Goal: Task Accomplishment & Management: Manage account settings

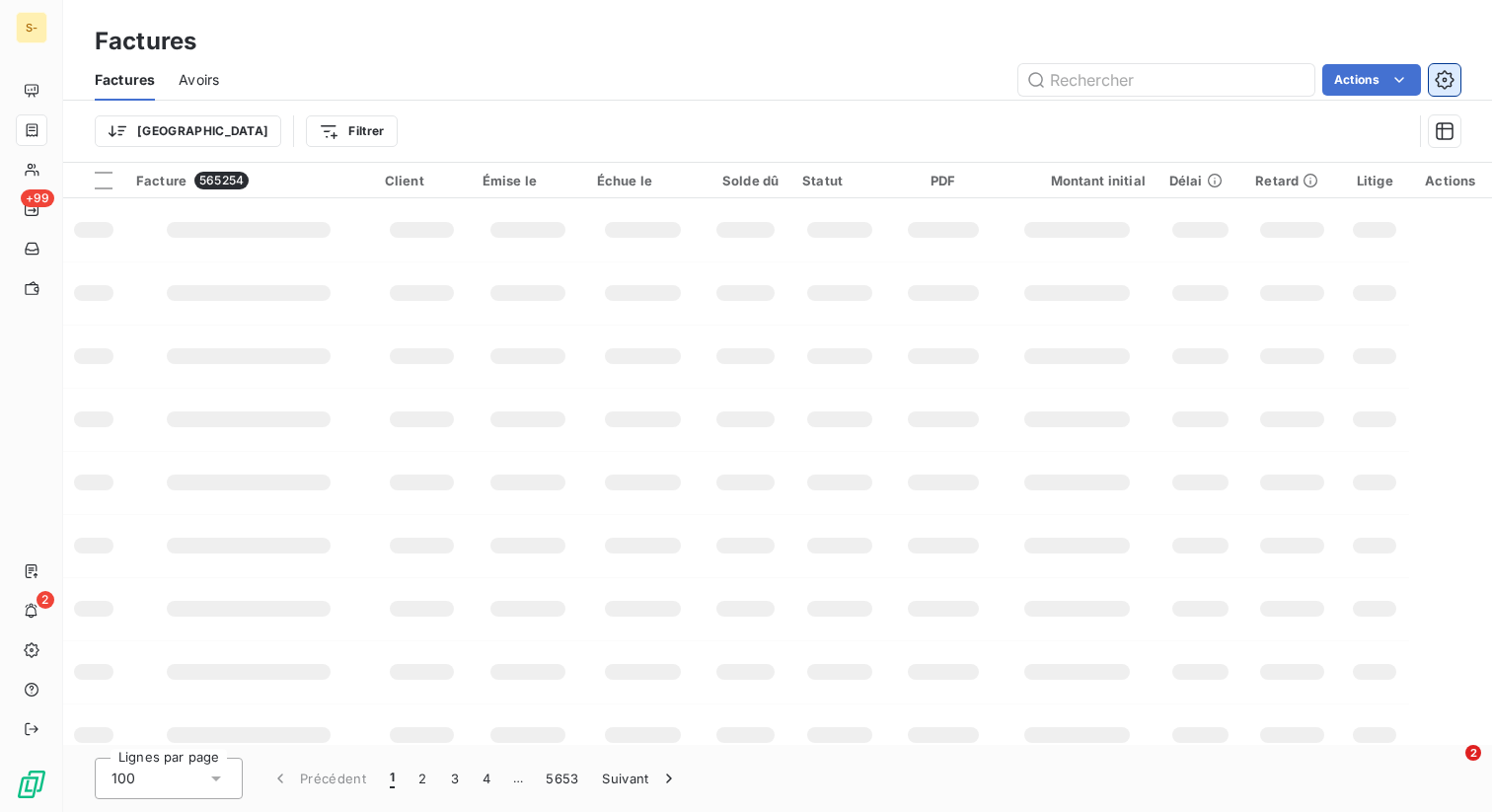
click at [1443, 78] on icon "button" at bounding box center [1444, 80] width 20 height 20
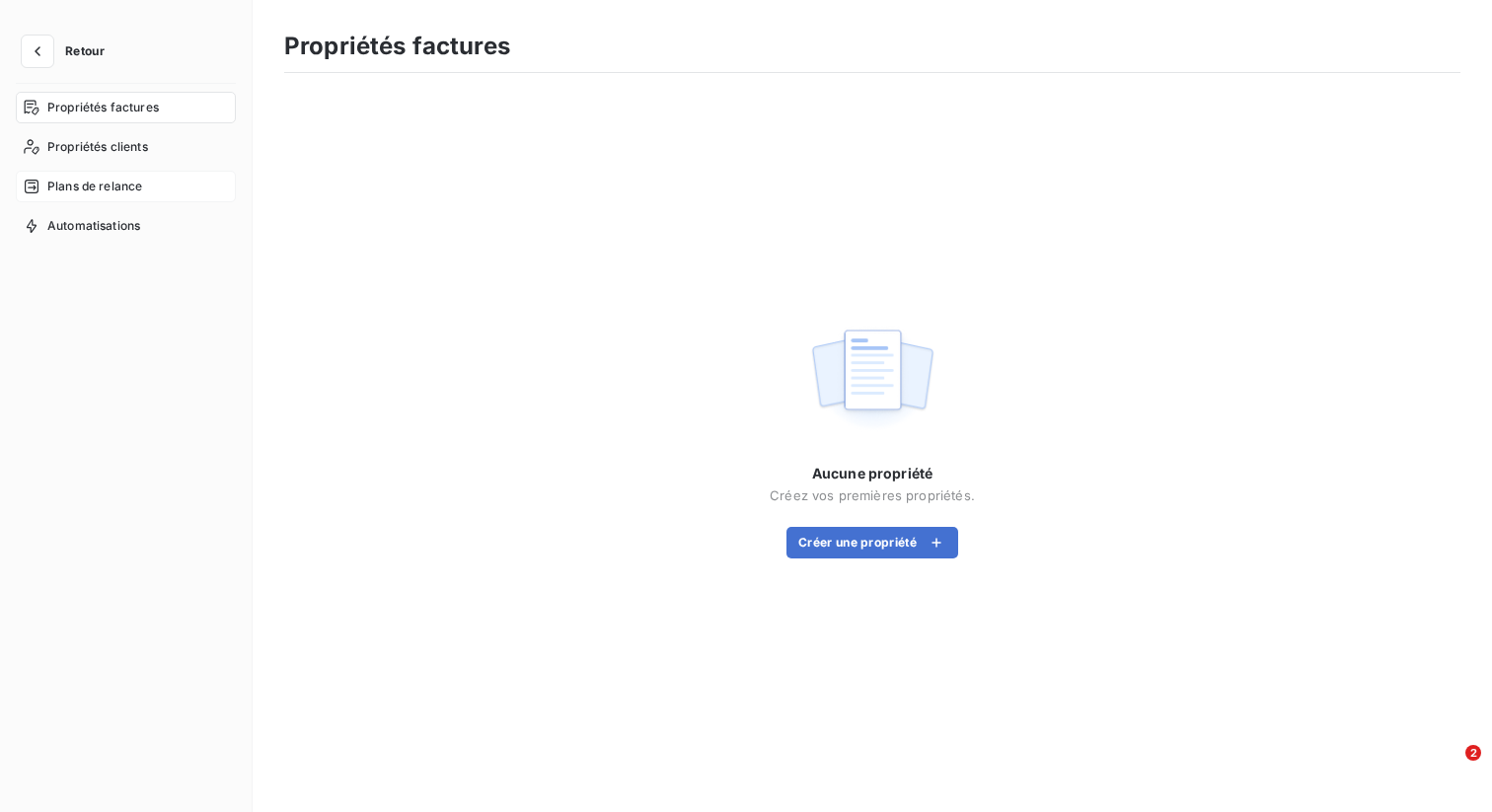
click at [66, 178] on span "Plans de relance" at bounding box center [94, 187] width 95 height 18
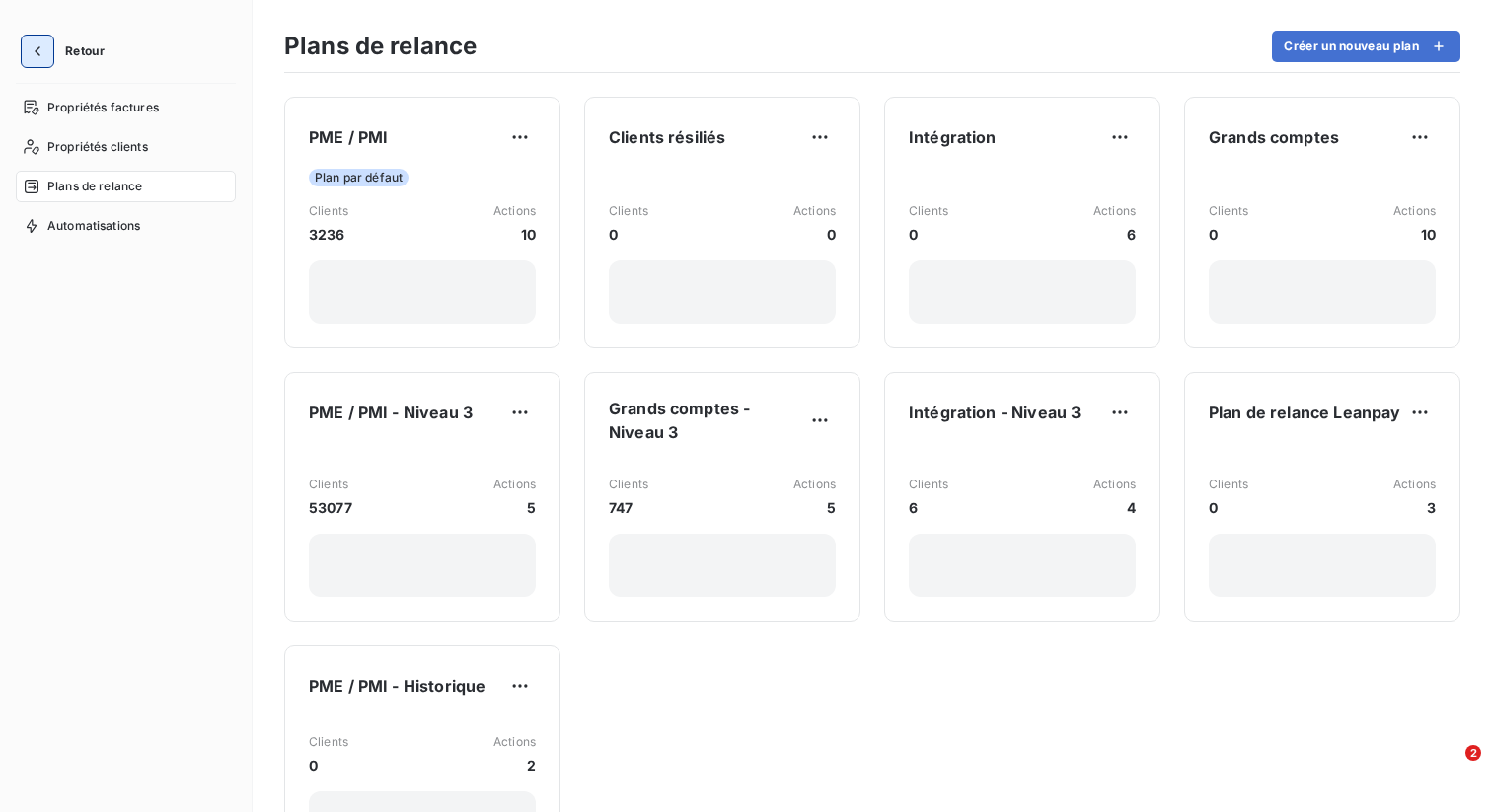
click at [39, 54] on icon "button" at bounding box center [38, 51] width 20 height 20
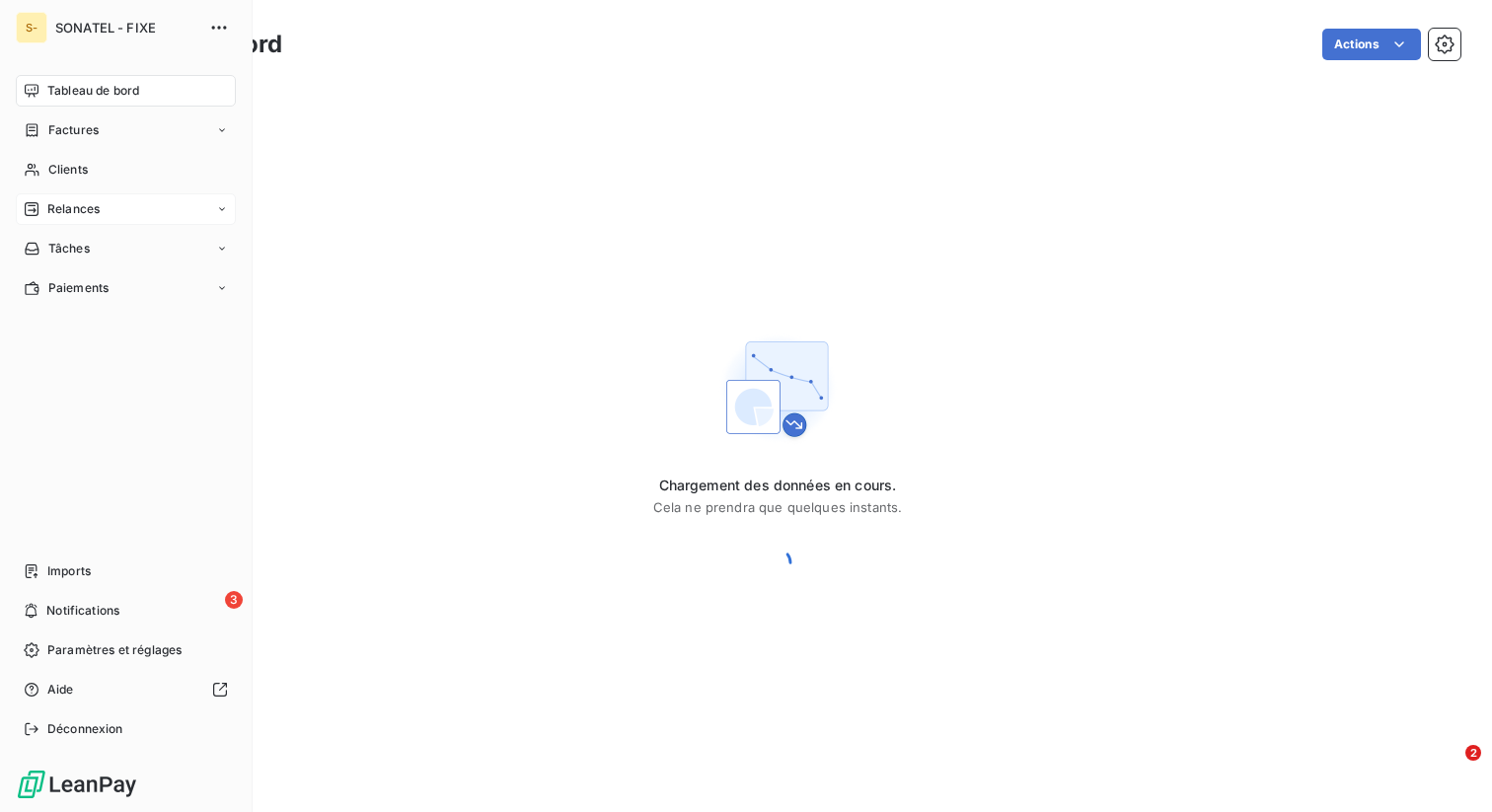
click at [85, 207] on span "Relances" at bounding box center [73, 209] width 52 height 18
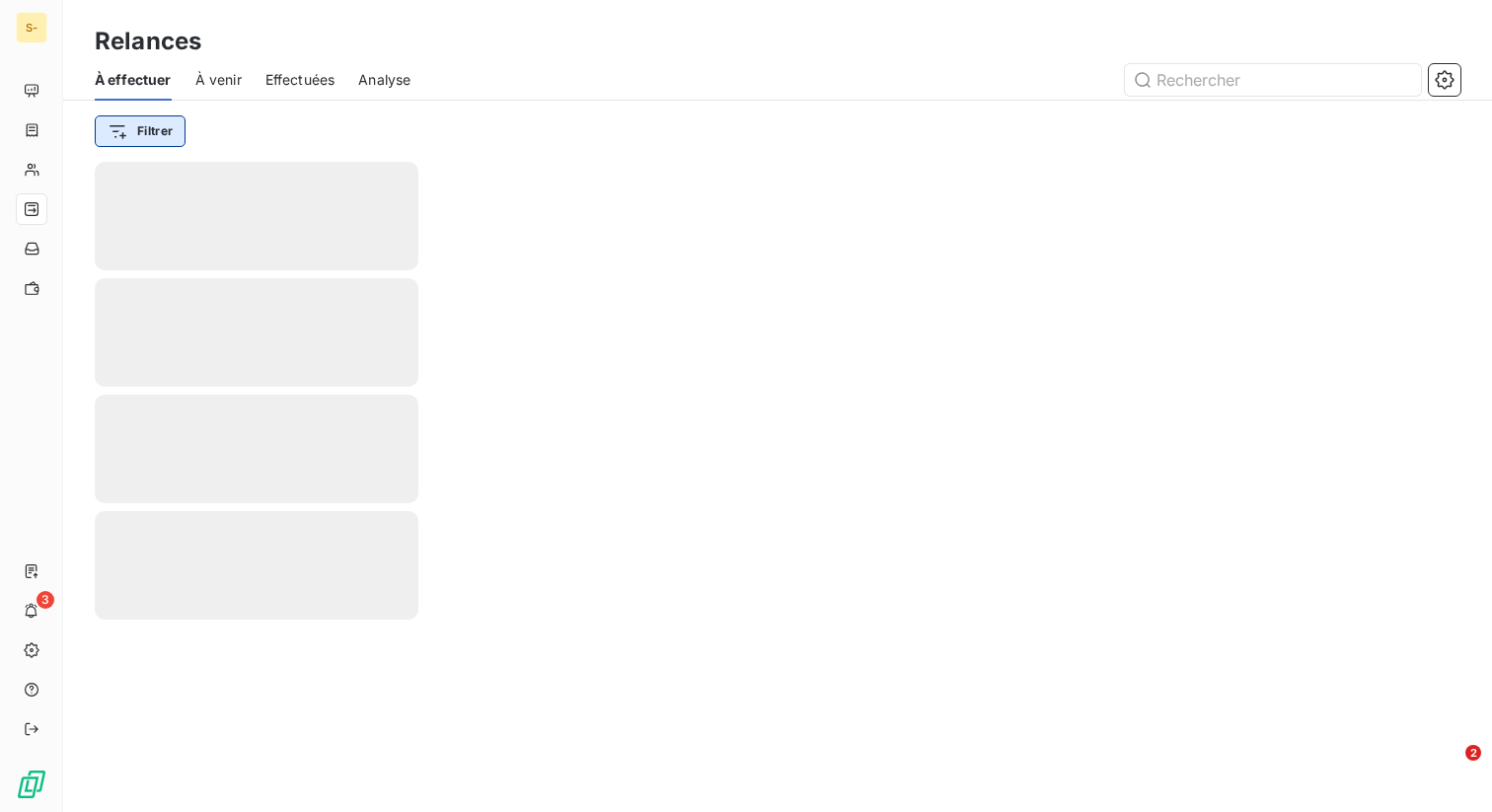
click at [159, 125] on html "S- 3 Relances À effectuer À venir Effectuées Analyse Filtrer 2" at bounding box center [746, 406] width 1492 height 812
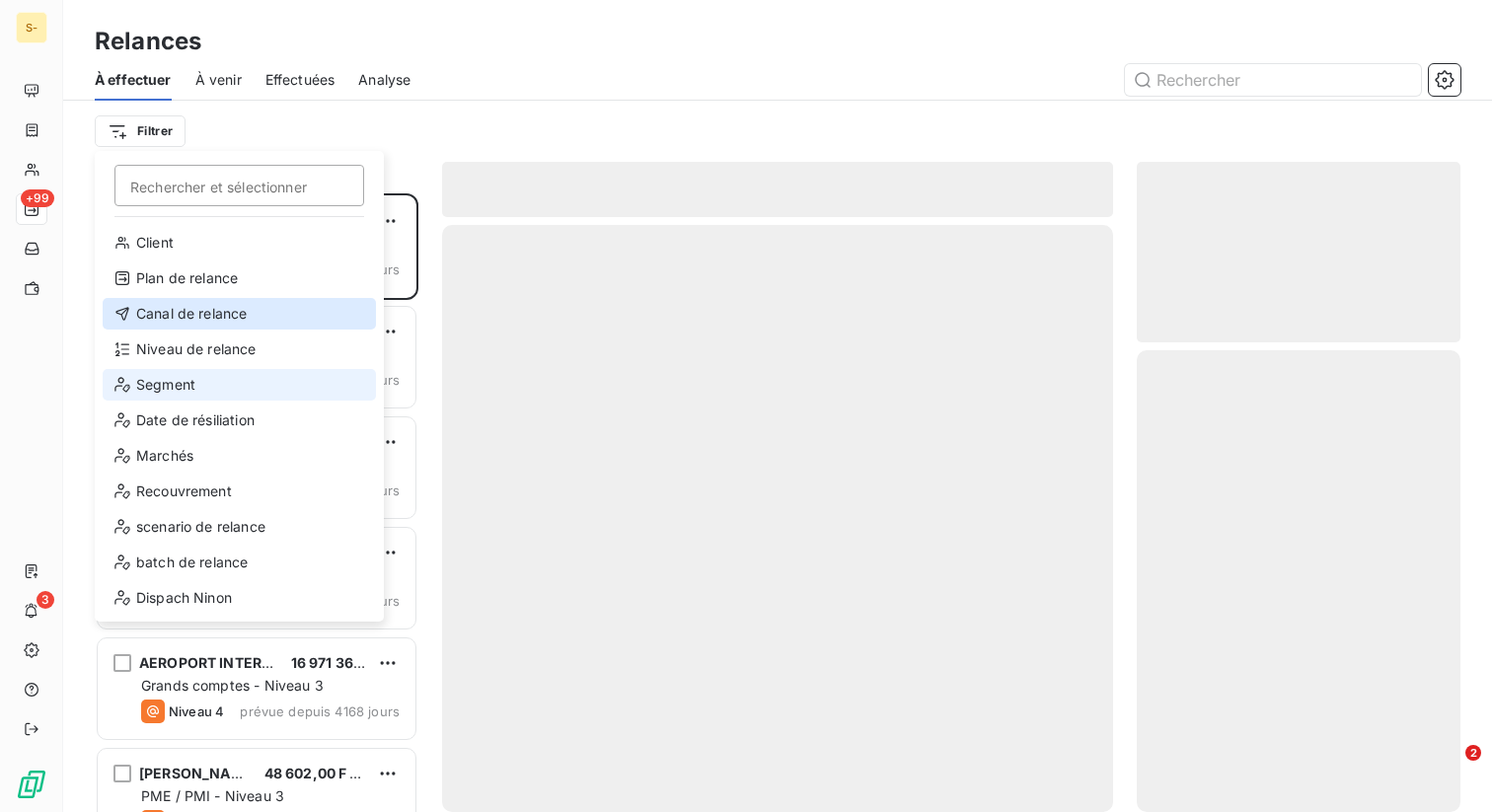
scroll to position [619, 324]
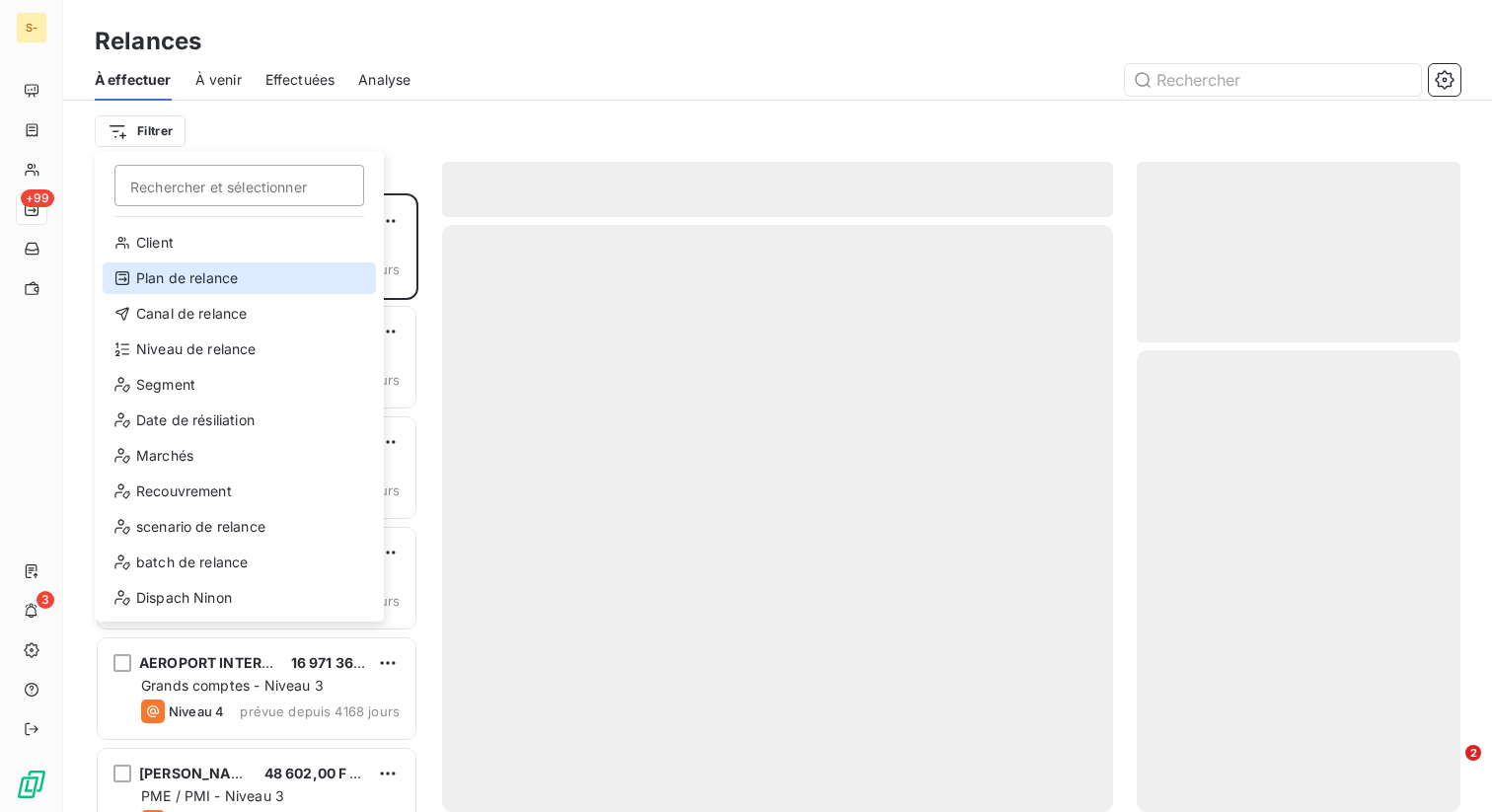
click at [182, 273] on div "Plan de relance" at bounding box center [239, 278] width 273 height 32
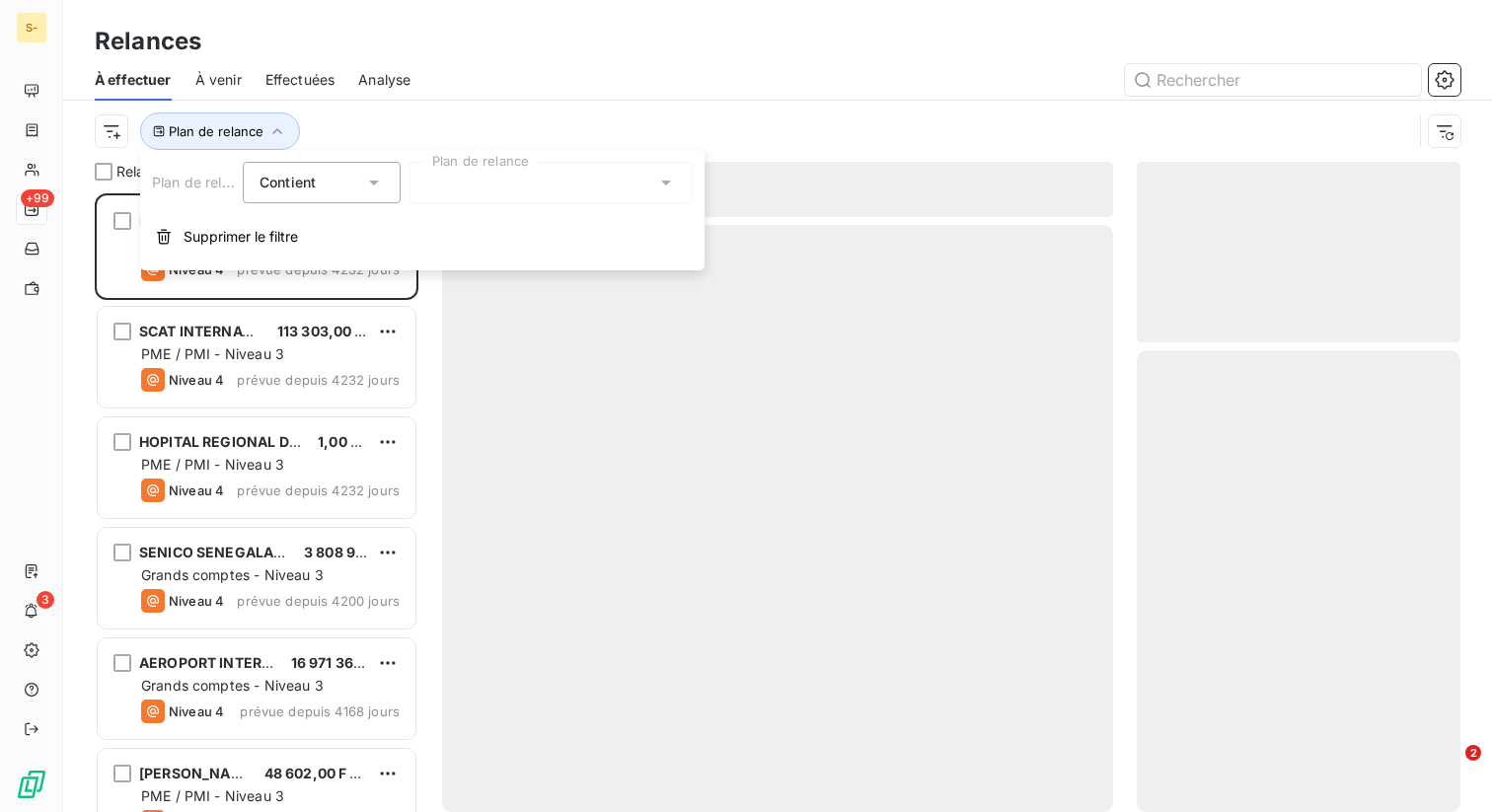
click at [530, 179] on div at bounding box center [550, 182] width 284 height 41
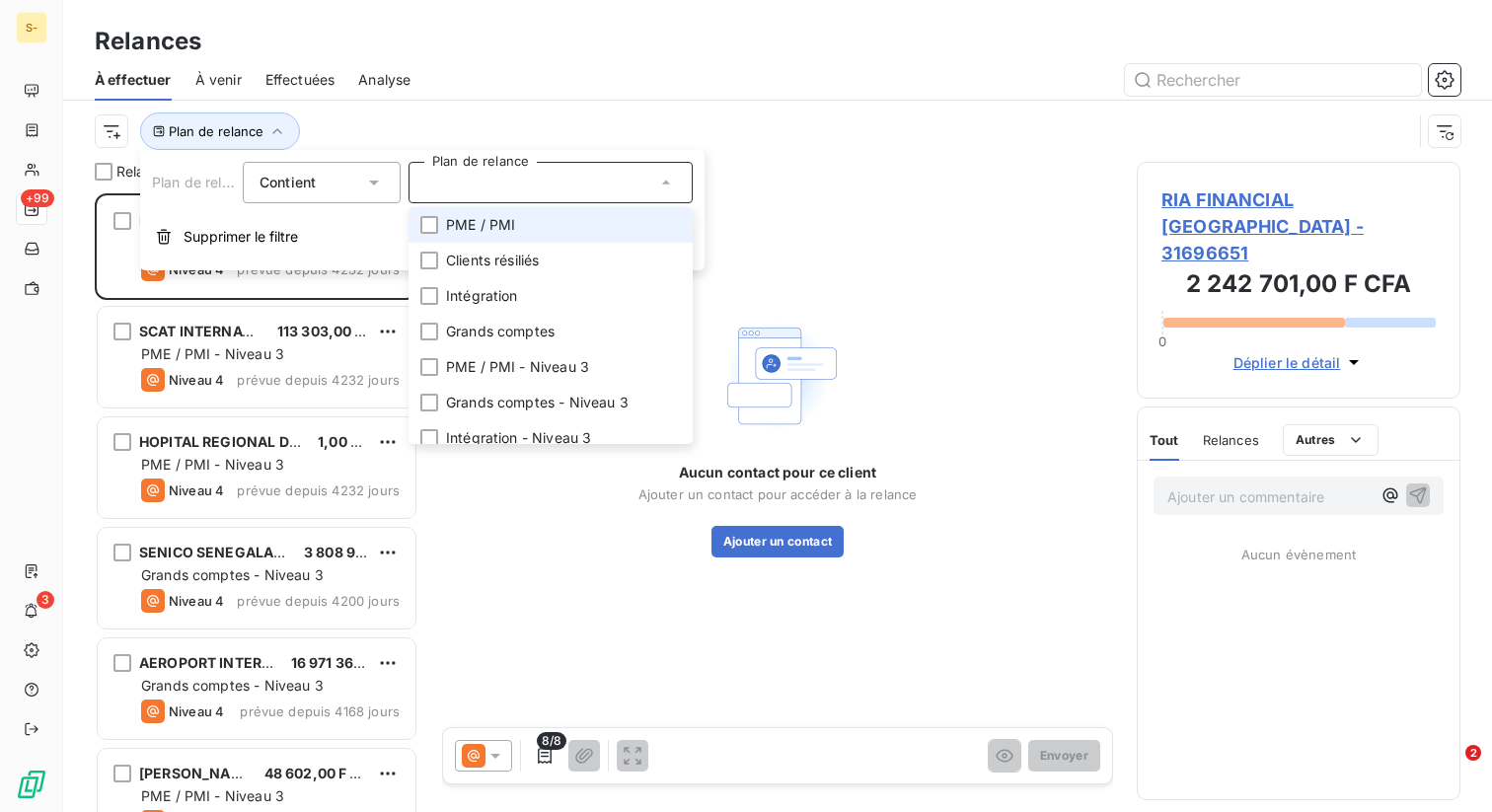
click at [509, 232] on span "PME / PMI" at bounding box center [480, 225] width 69 height 20
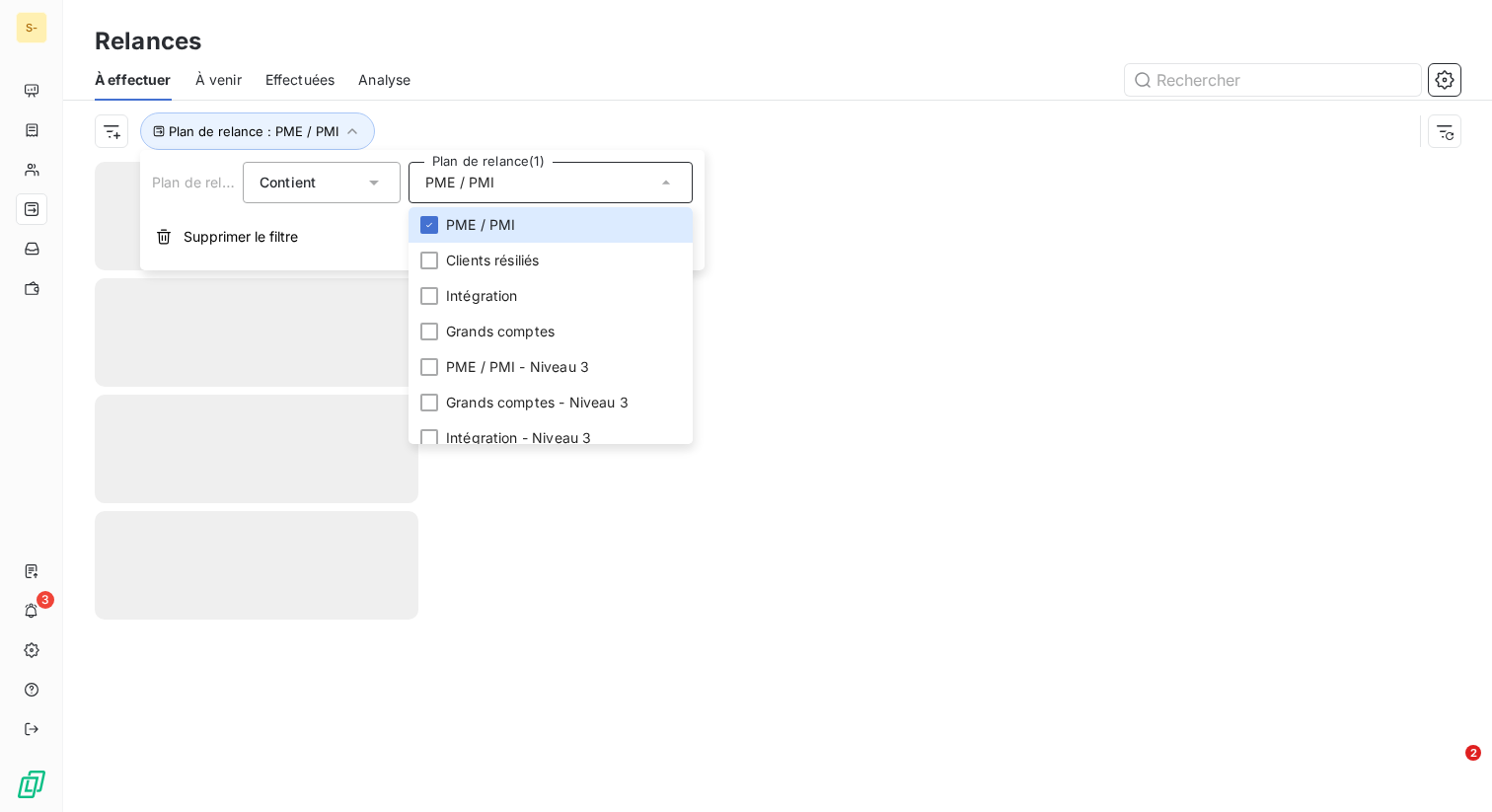
click at [528, 94] on div at bounding box center [947, 80] width 1026 height 32
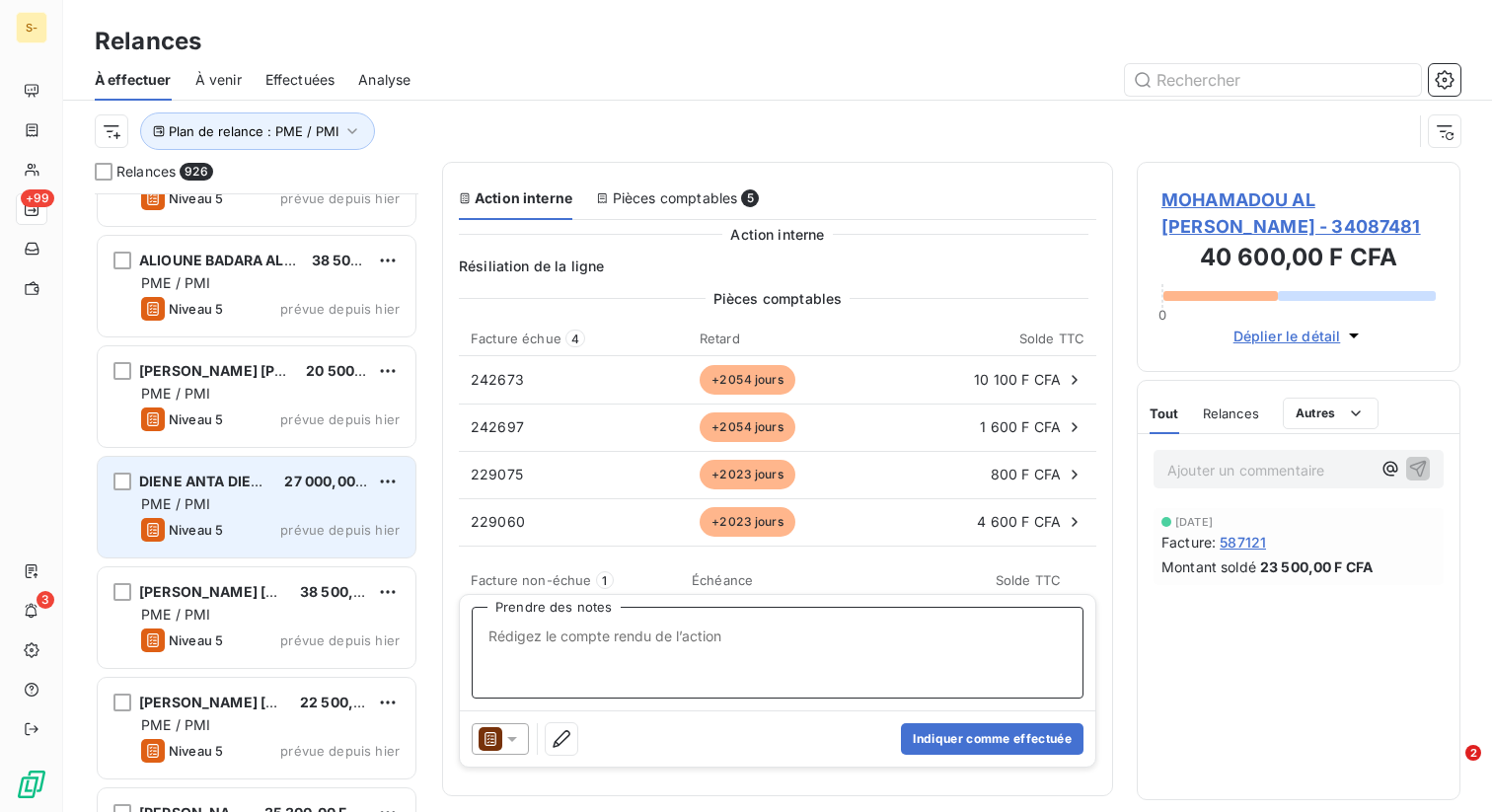
scroll to position [60177, 0]
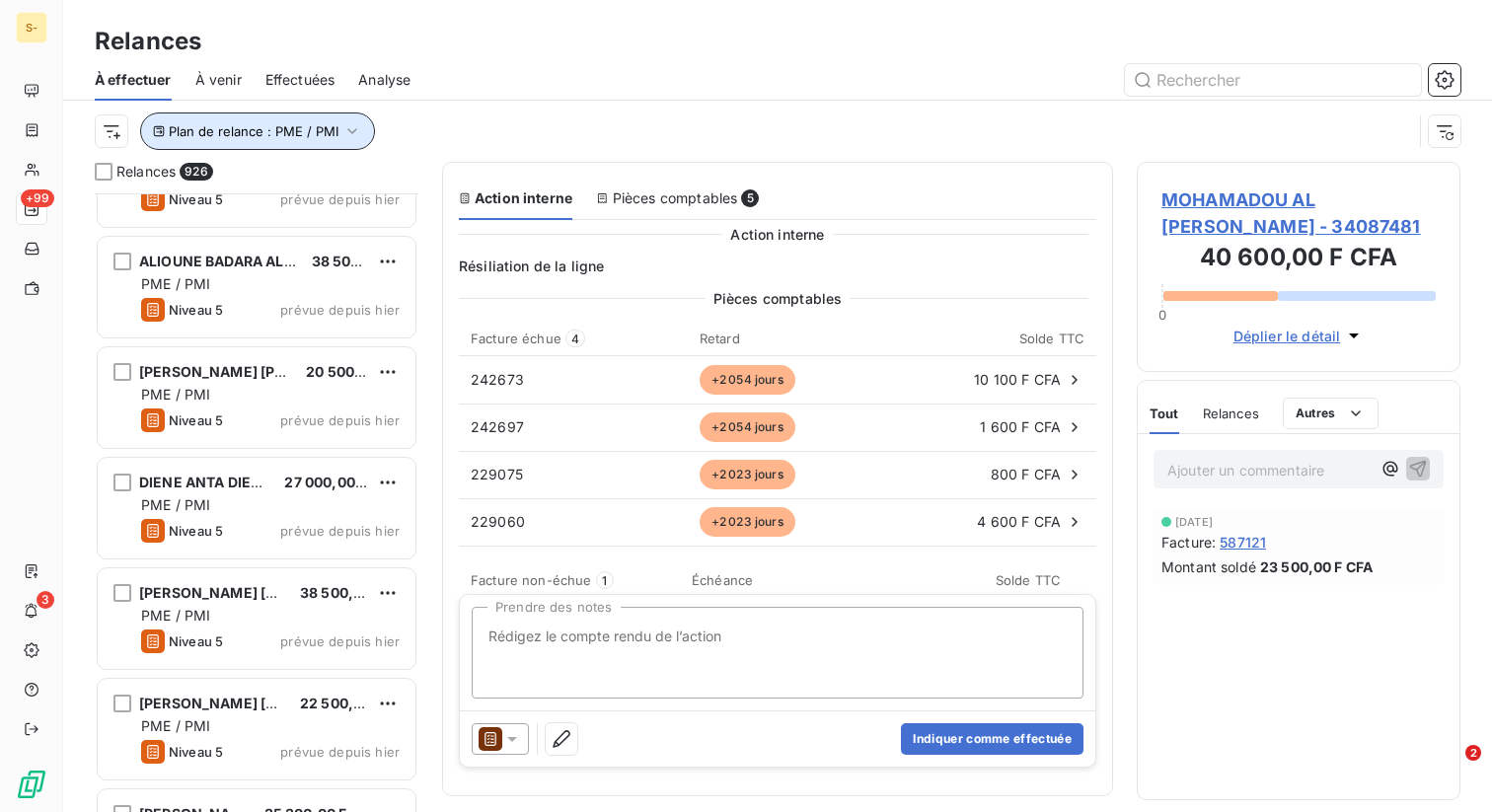
click at [323, 137] on span "Plan de relance : PME / PMI" at bounding box center [254, 131] width 170 height 16
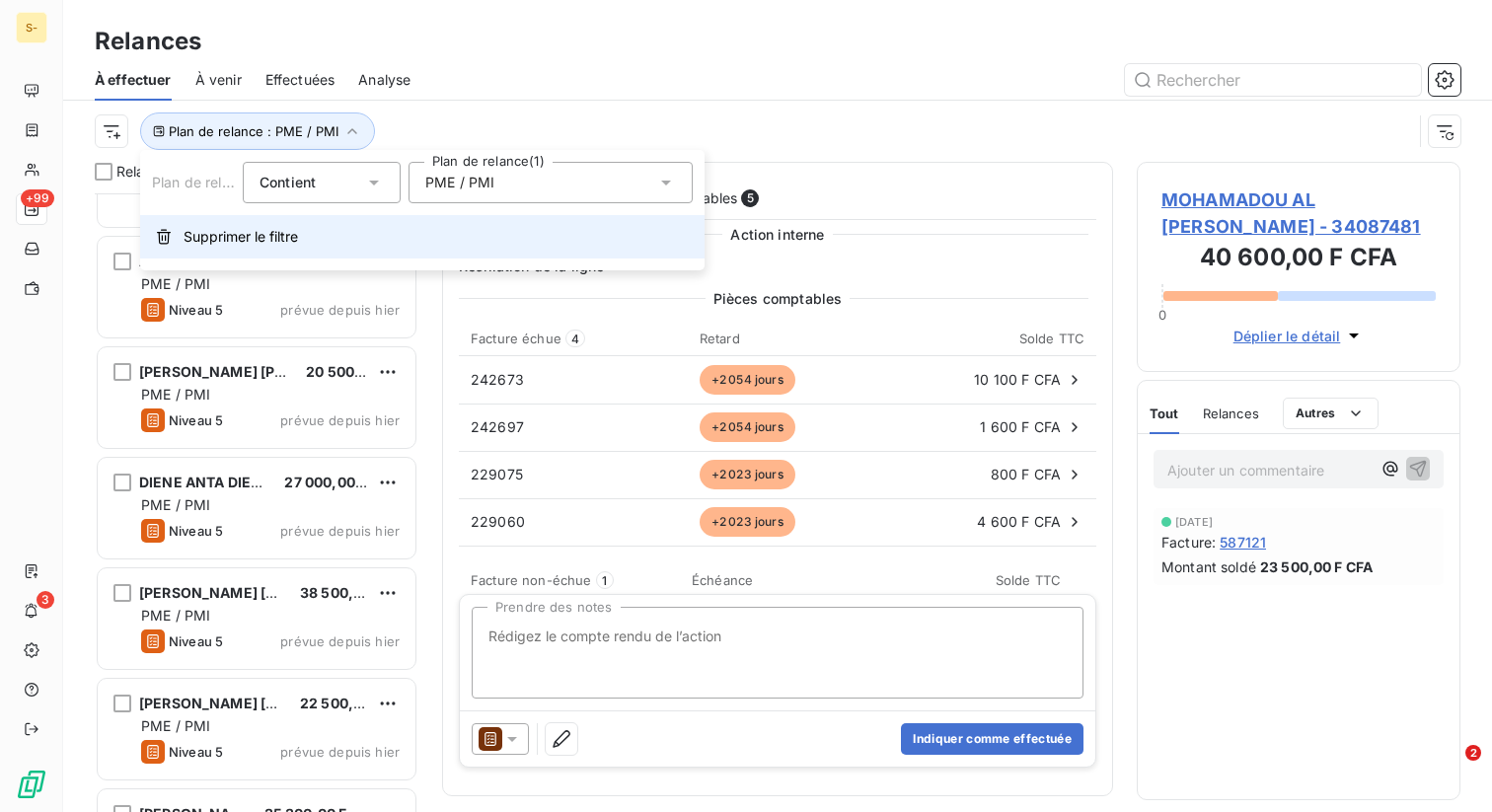
click at [308, 227] on button "Supprimer le filtre" at bounding box center [422, 236] width 564 height 43
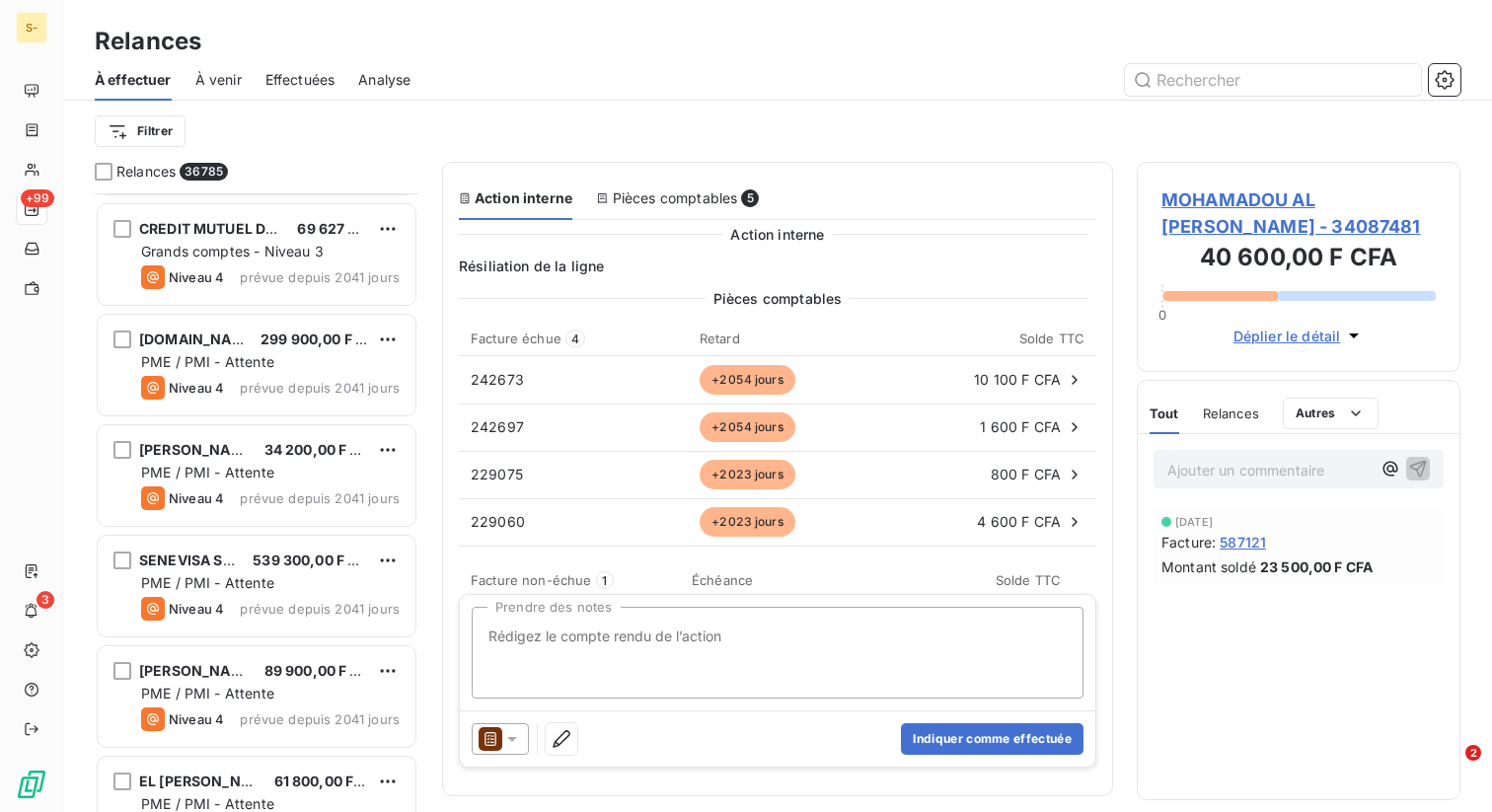
scroll to position [52672, 0]
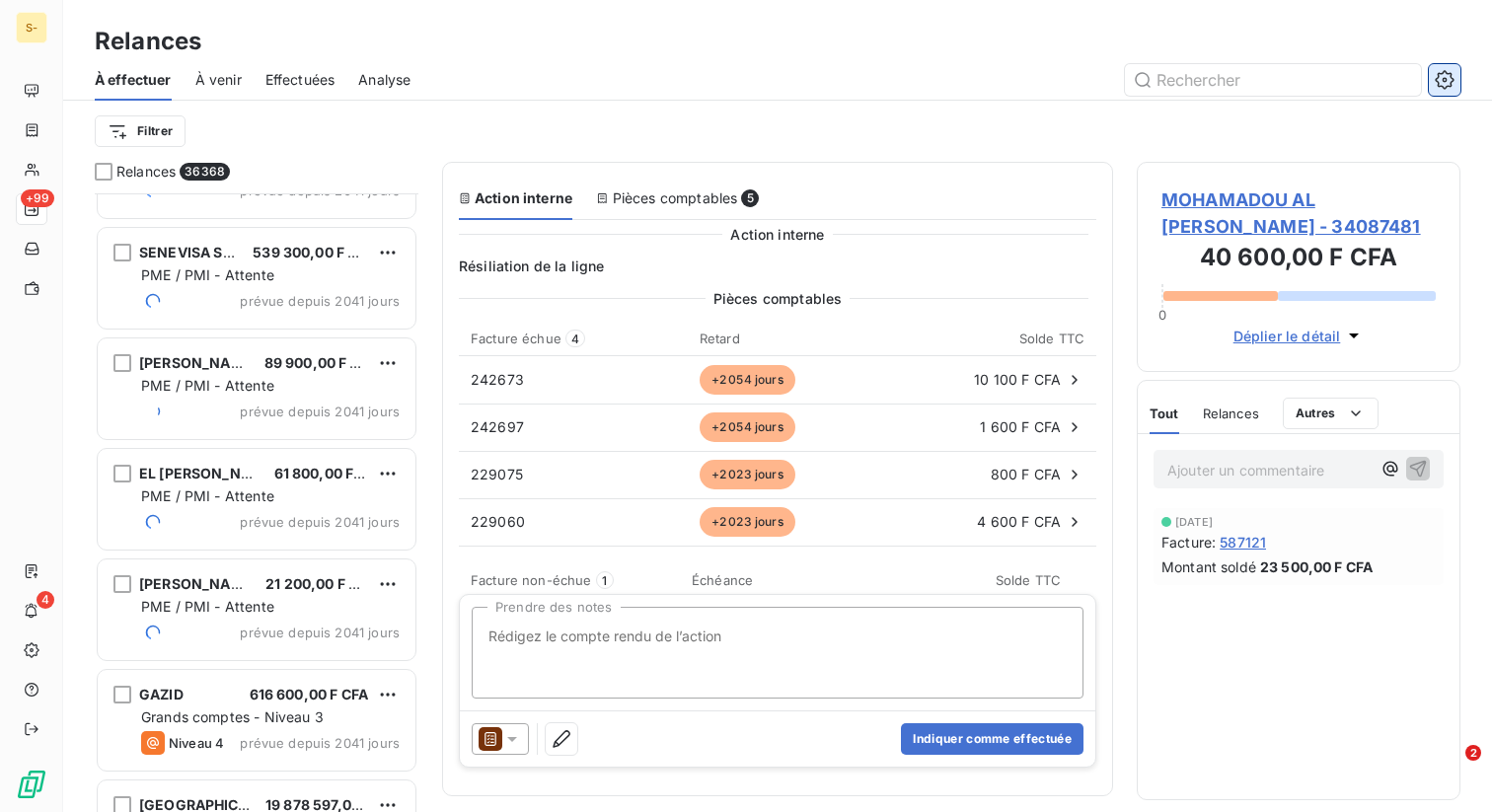
click at [1443, 84] on icon "button" at bounding box center [1444, 80] width 20 height 20
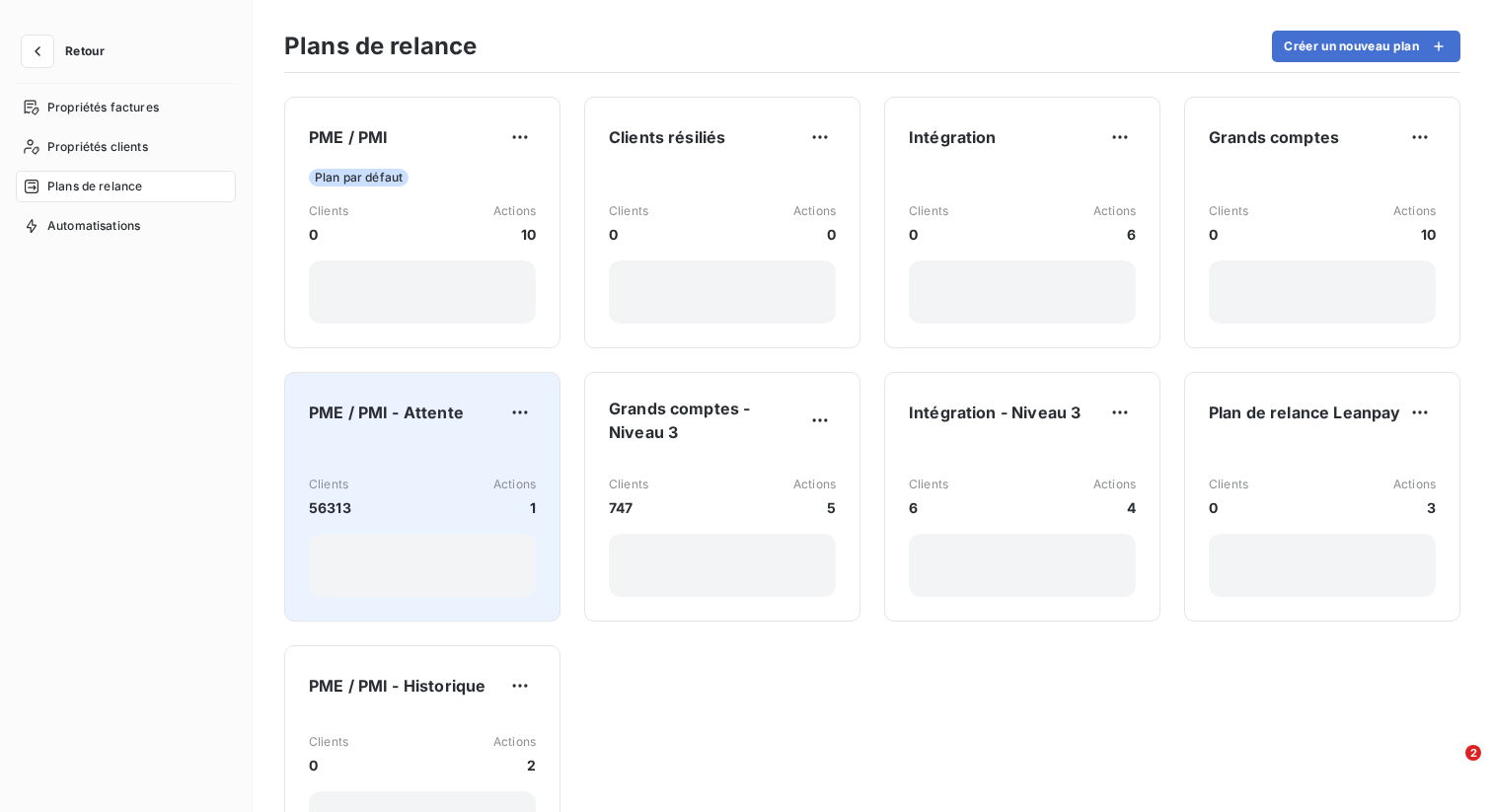
click at [419, 444] on div "Clients 56313 Actions 1" at bounding box center [422, 520] width 227 height 153
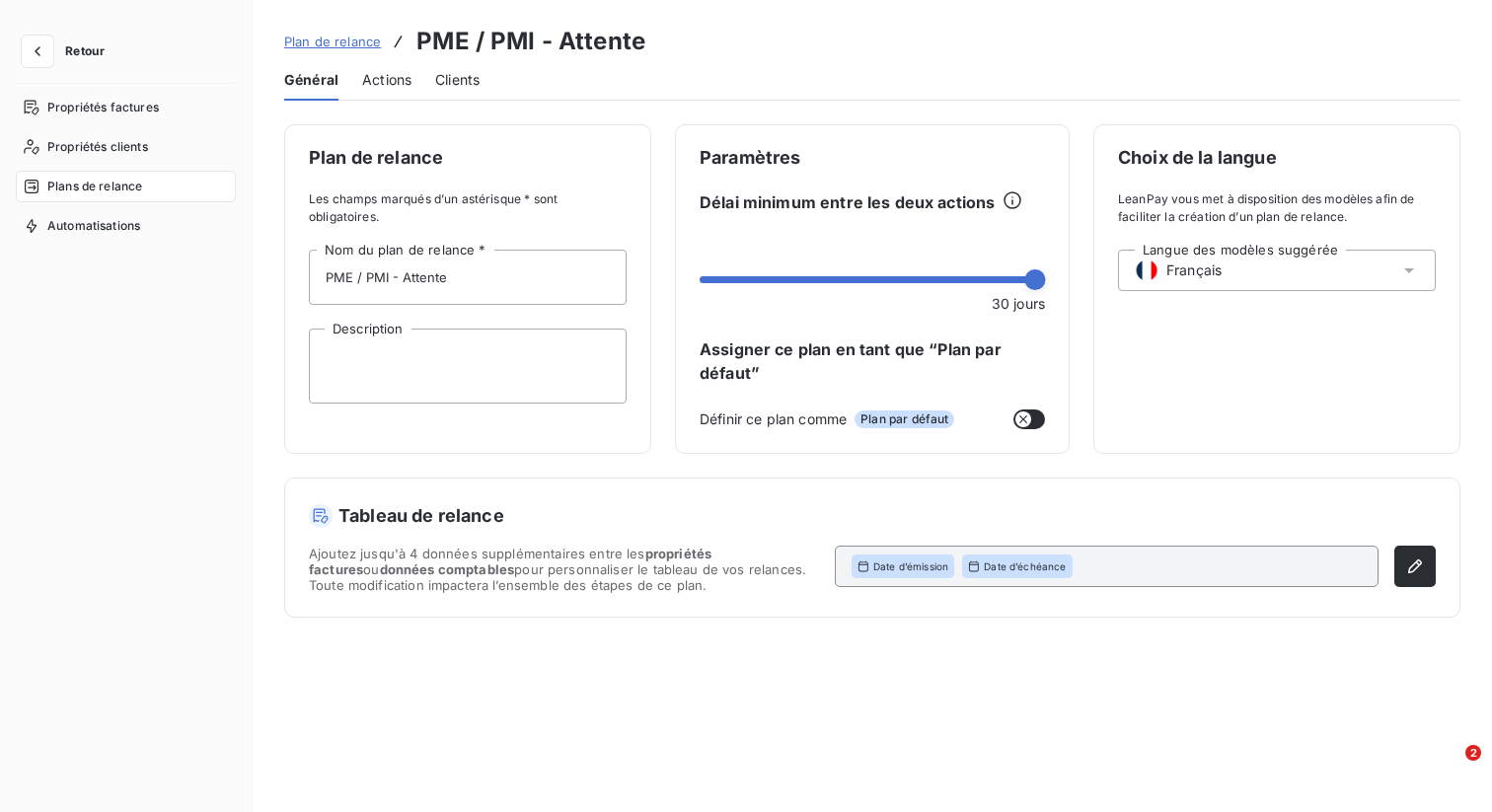
click at [368, 70] on span "Actions" at bounding box center [386, 80] width 49 height 20
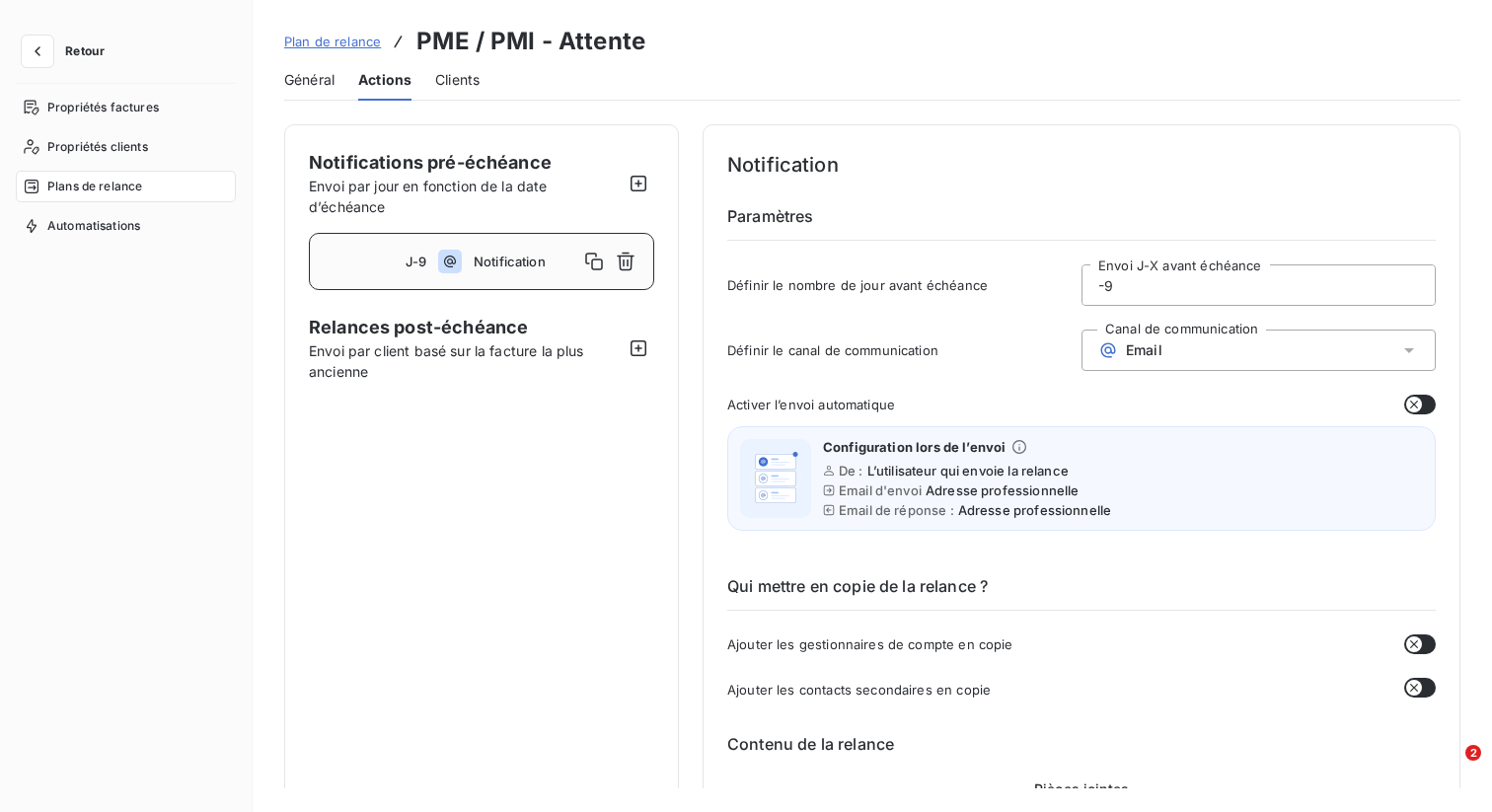
click at [828, 56] on div "Plan de relance PME / PMI - Attente" at bounding box center [872, 42] width 1176 height 36
click at [338, 37] on span "Plan de relance" at bounding box center [332, 42] width 97 height 16
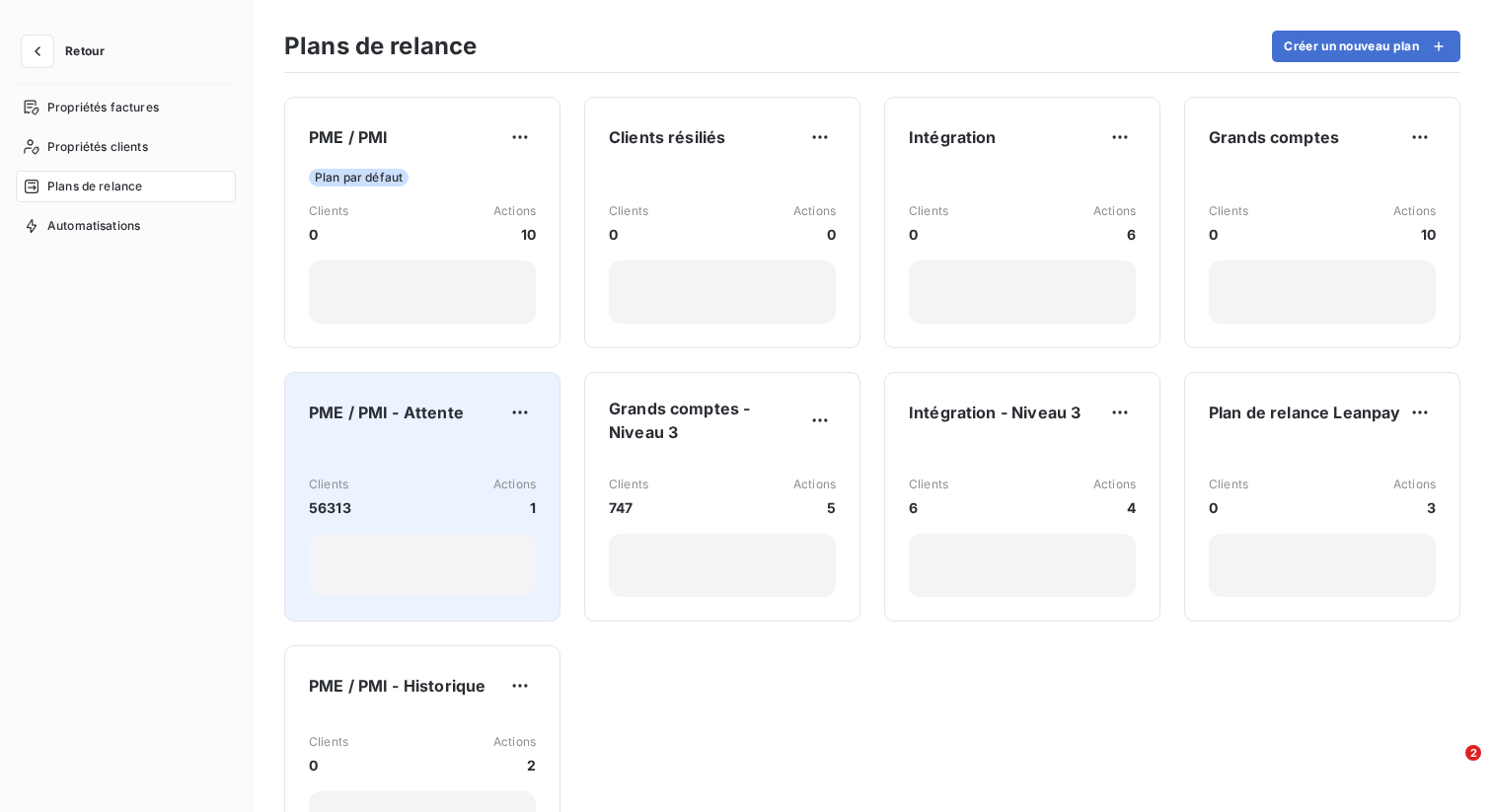
click at [446, 458] on div "Clients 56313 Actions 1" at bounding box center [422, 520] width 227 height 153
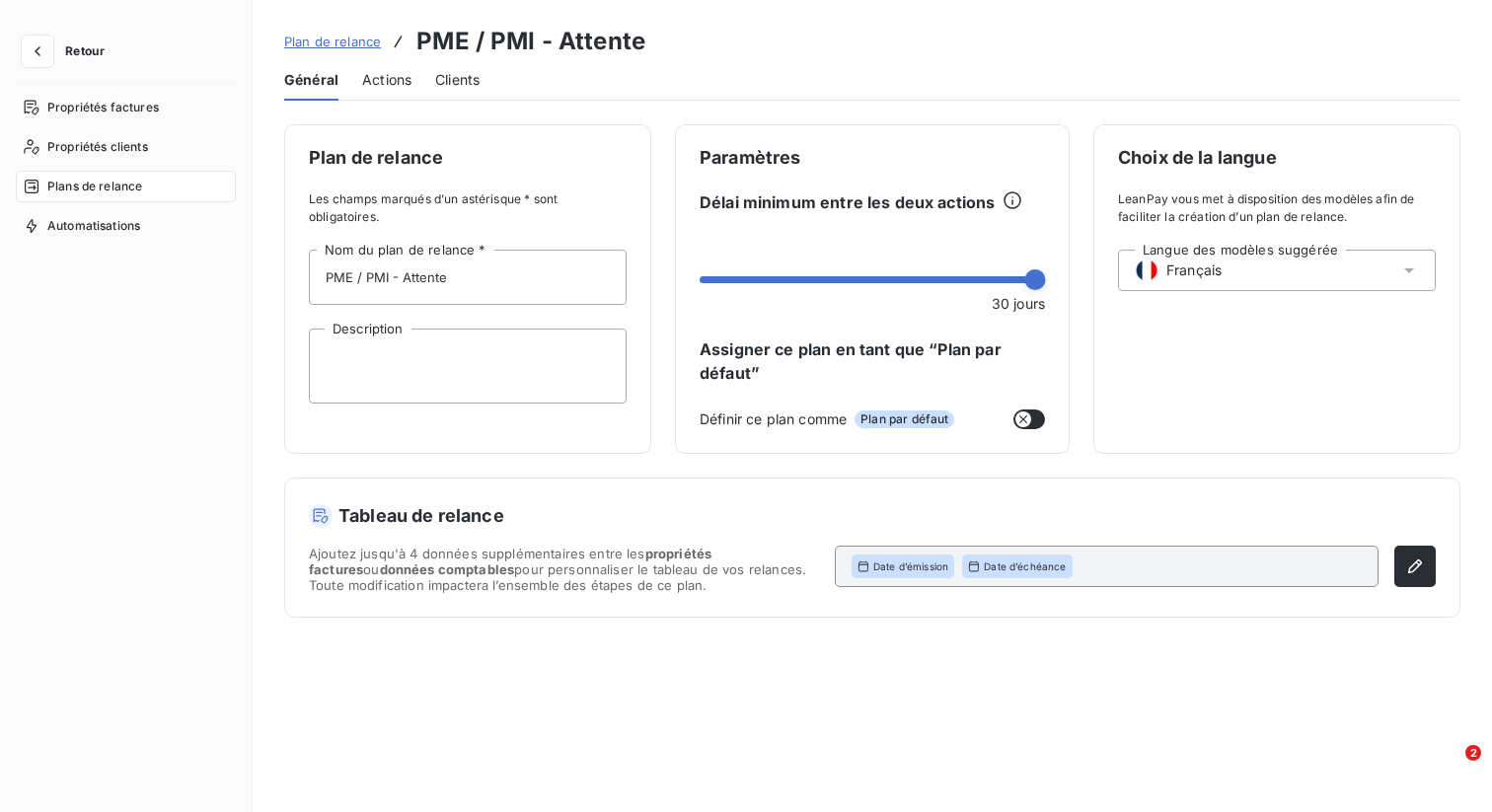
click at [399, 80] on span "Actions" at bounding box center [386, 80] width 49 height 20
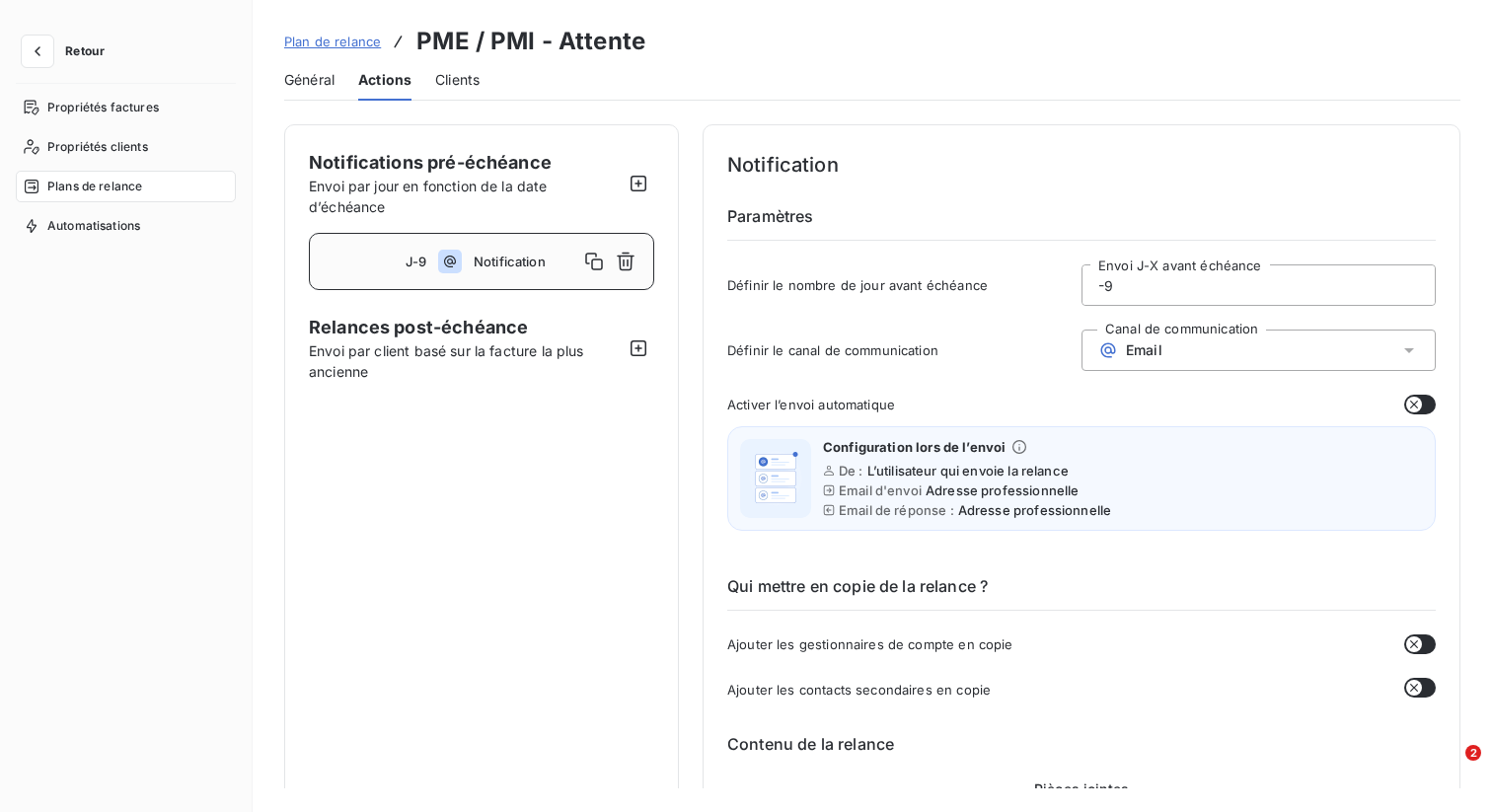
click at [490, 260] on span "Notification" at bounding box center [526, 262] width 105 height 16
click at [346, 44] on span "Plan de relance" at bounding box center [332, 42] width 97 height 16
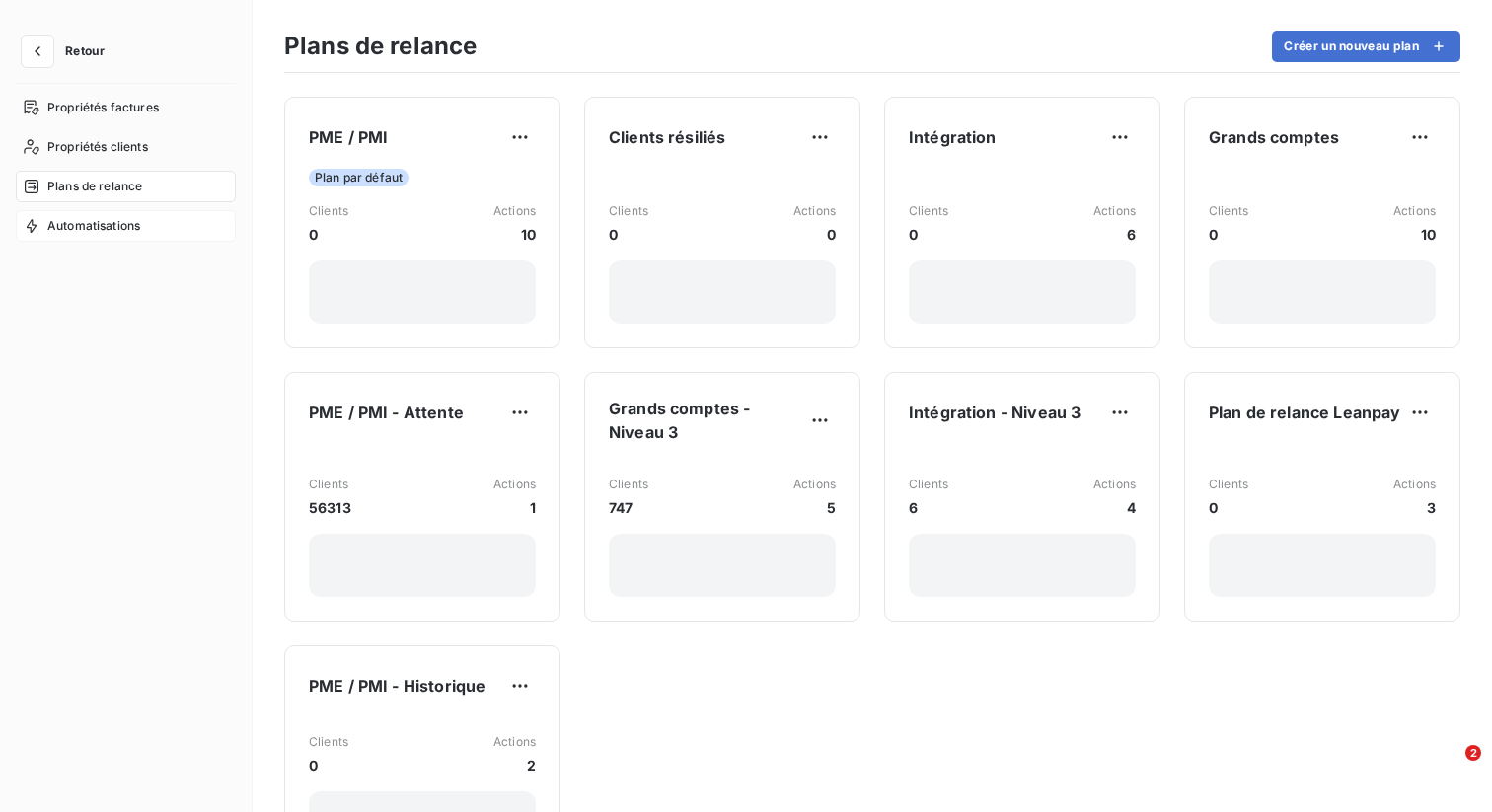
click at [118, 215] on div "Automatisations" at bounding box center [126, 226] width 220 height 32
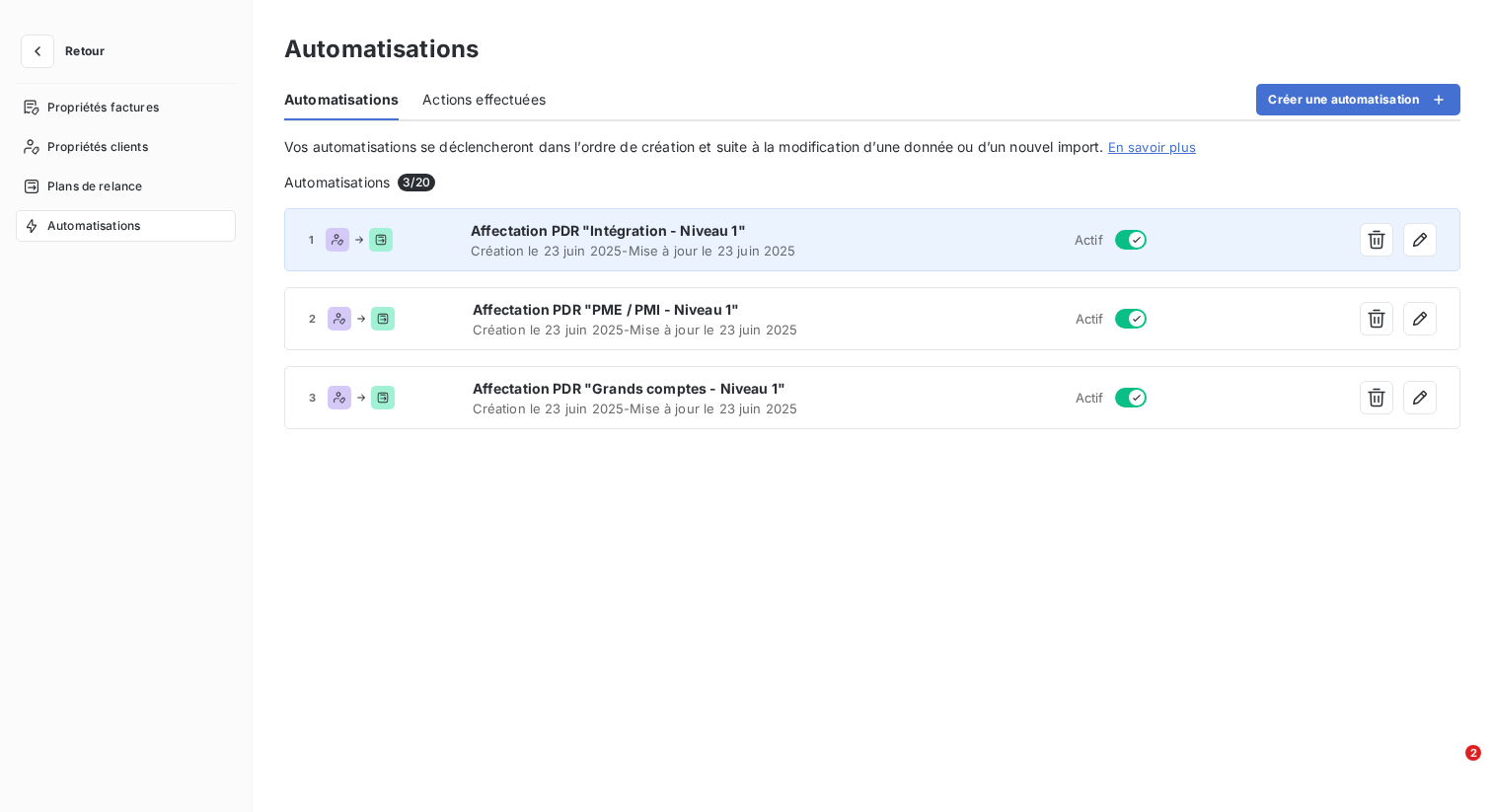
click at [1129, 238] on icon "button" at bounding box center [1137, 240] width 16 height 16
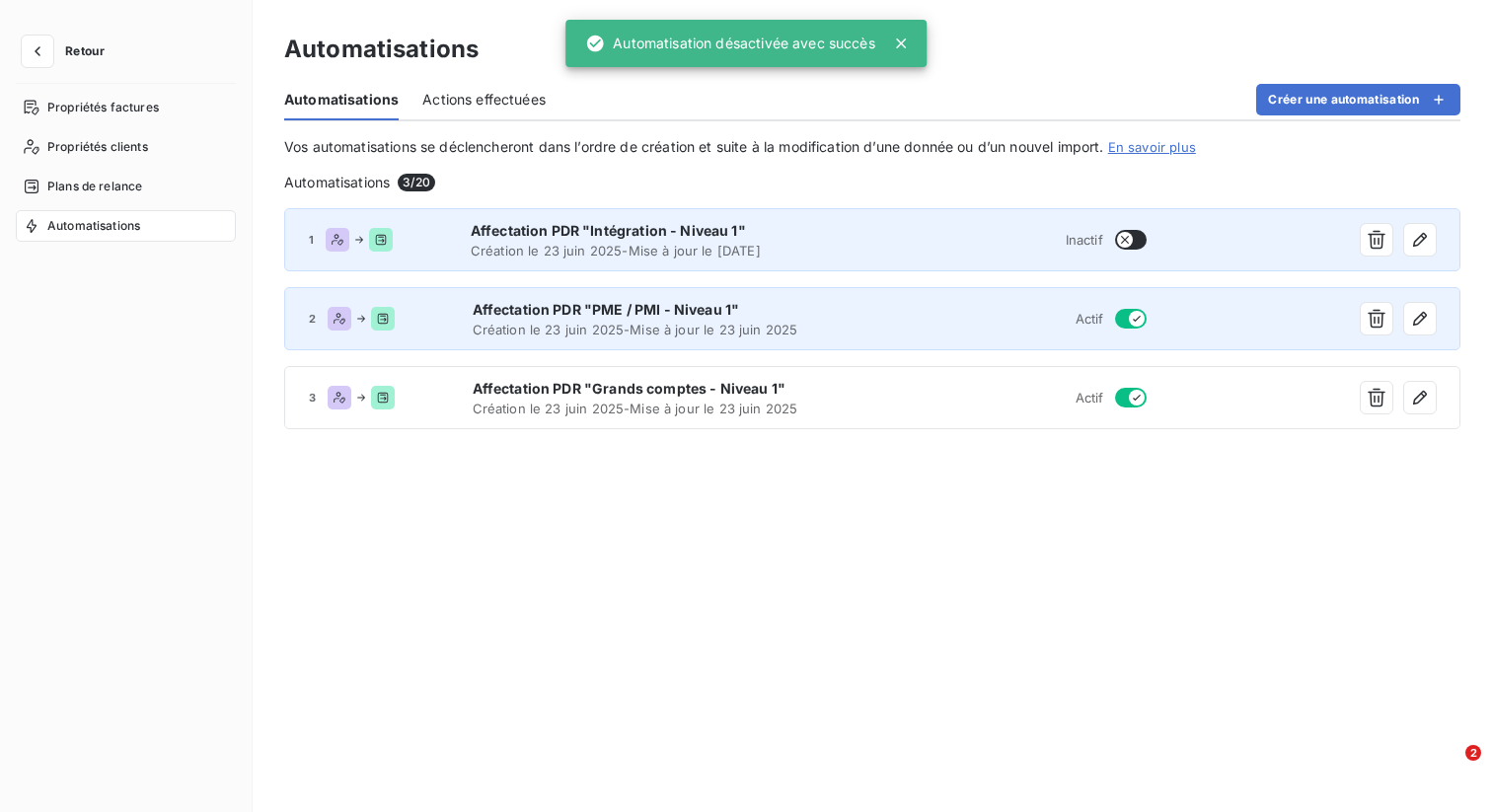
click at [1136, 321] on icon "button" at bounding box center [1137, 319] width 16 height 16
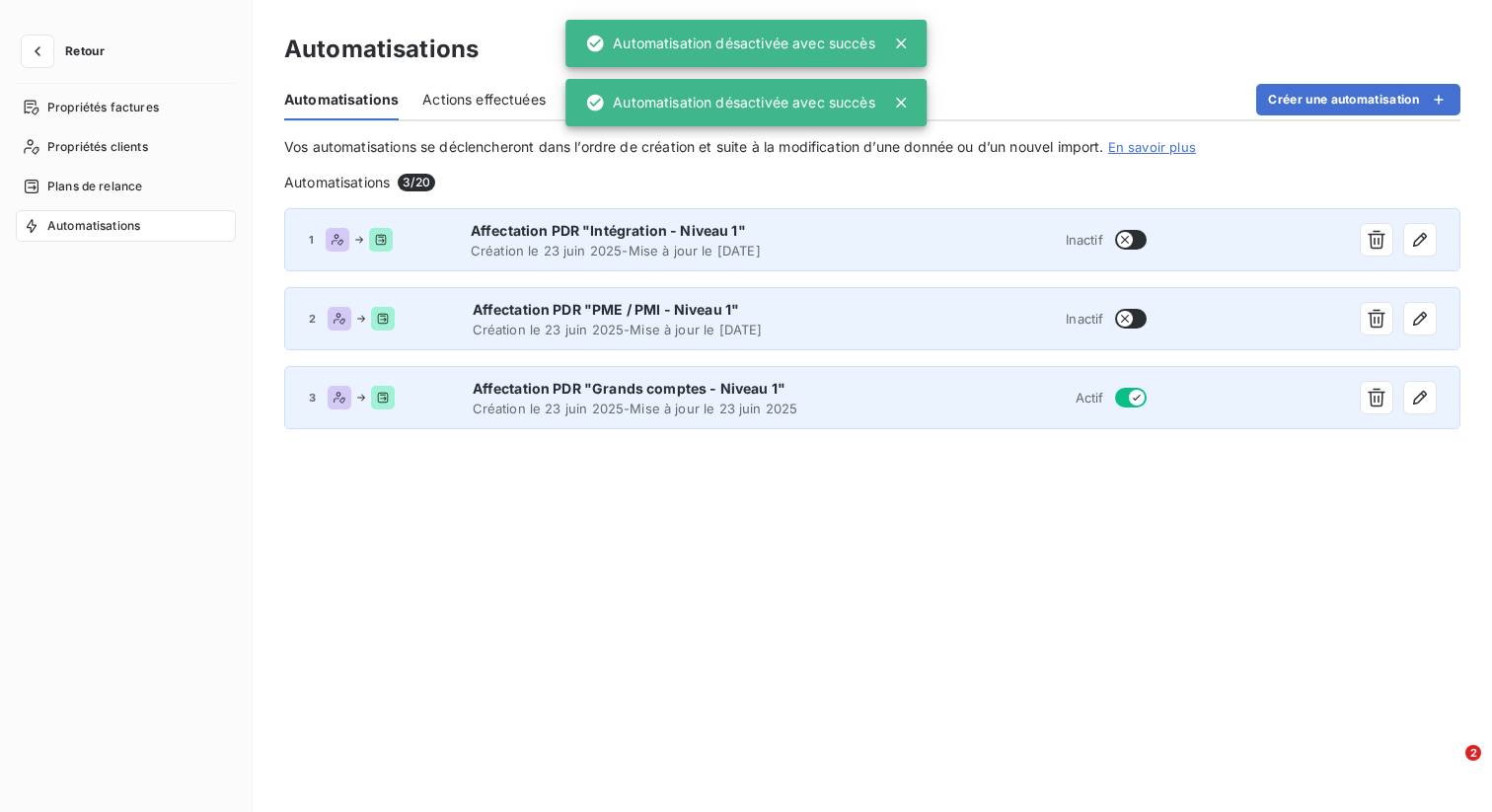
click at [1134, 395] on icon "button" at bounding box center [1137, 398] width 16 height 16
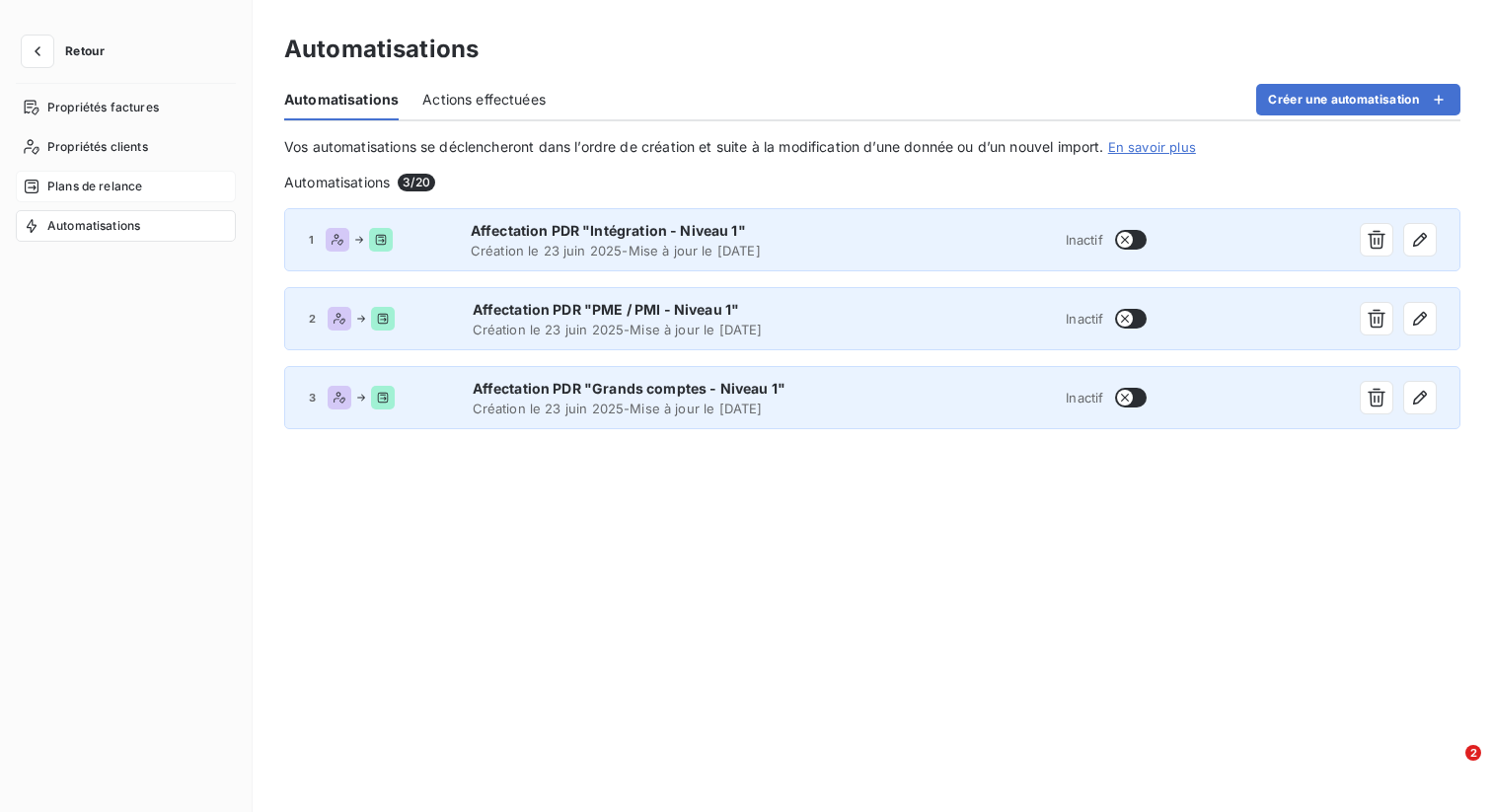
click at [114, 189] on span "Plans de relance" at bounding box center [94, 187] width 95 height 18
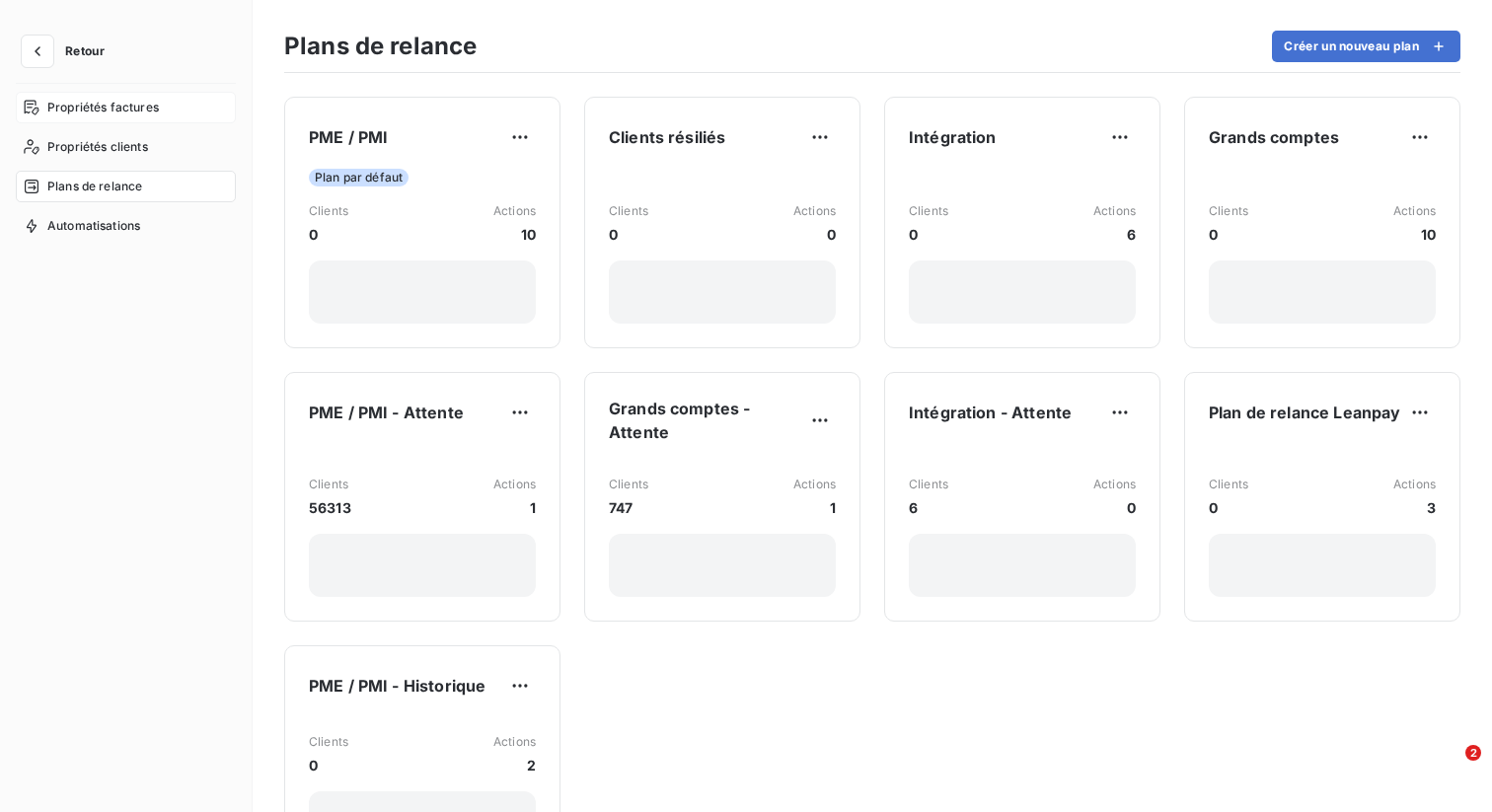
click at [138, 115] on span "Propriétés factures" at bounding box center [102, 108] width 111 height 18
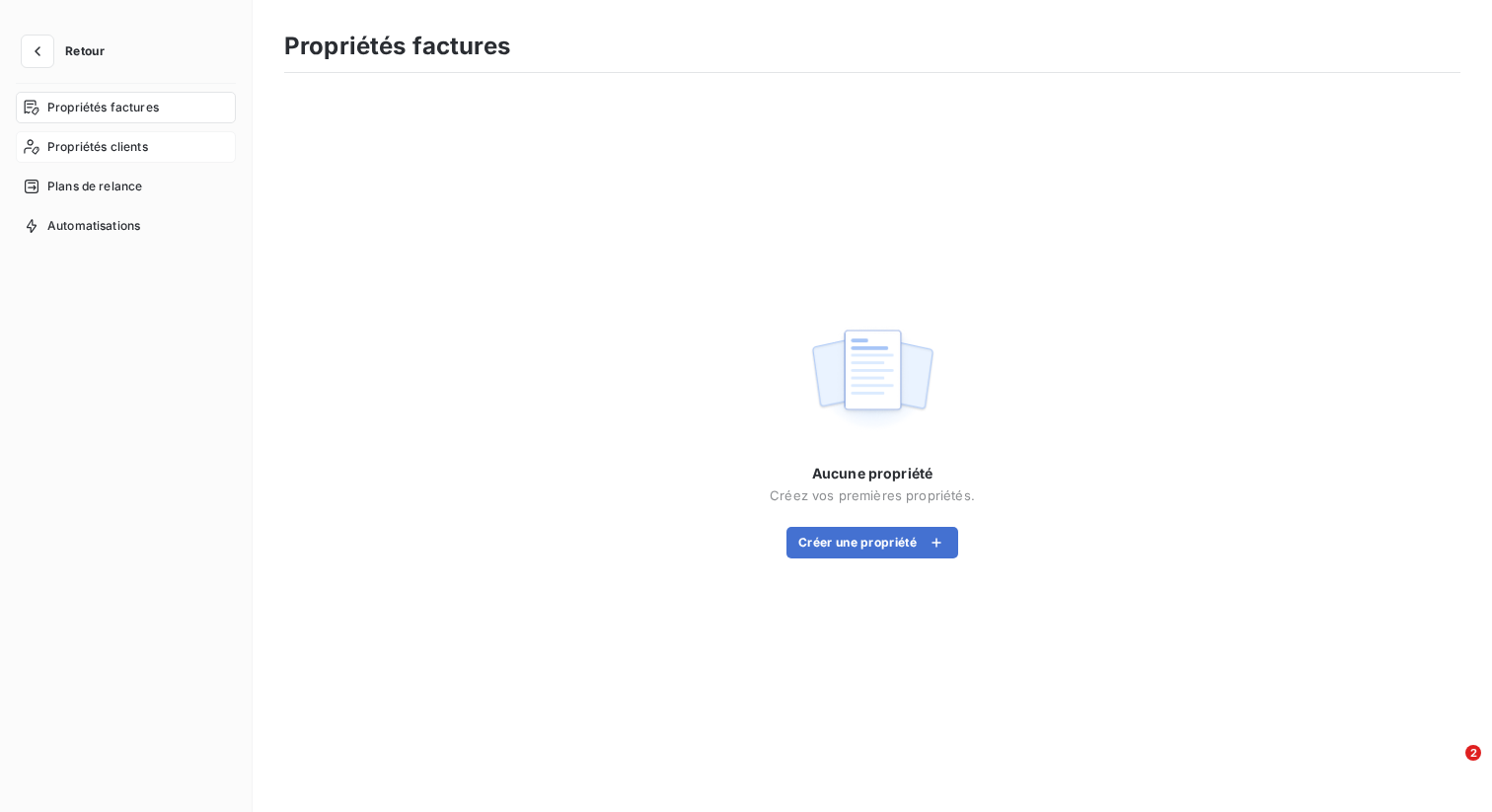
click at [136, 147] on span "Propriétés clients" at bounding box center [97, 147] width 101 height 18
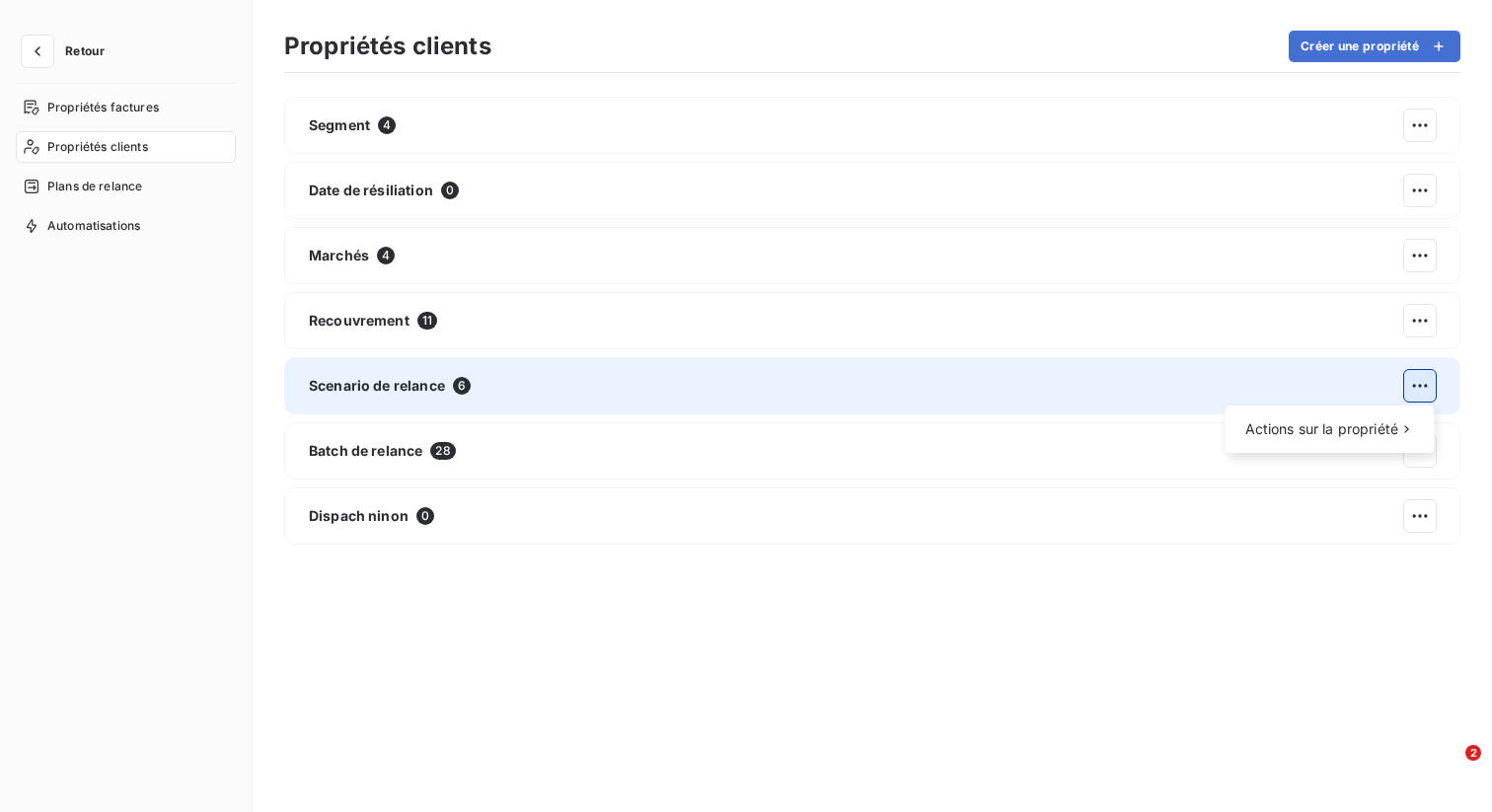
click at [1418, 385] on html "Retour Propriétés factures Propriétés clients Plans de relance Automatisations …" at bounding box center [746, 406] width 1492 height 812
click at [1189, 471] on div "Supprimer" at bounding box center [1155, 473] width 113 height 32
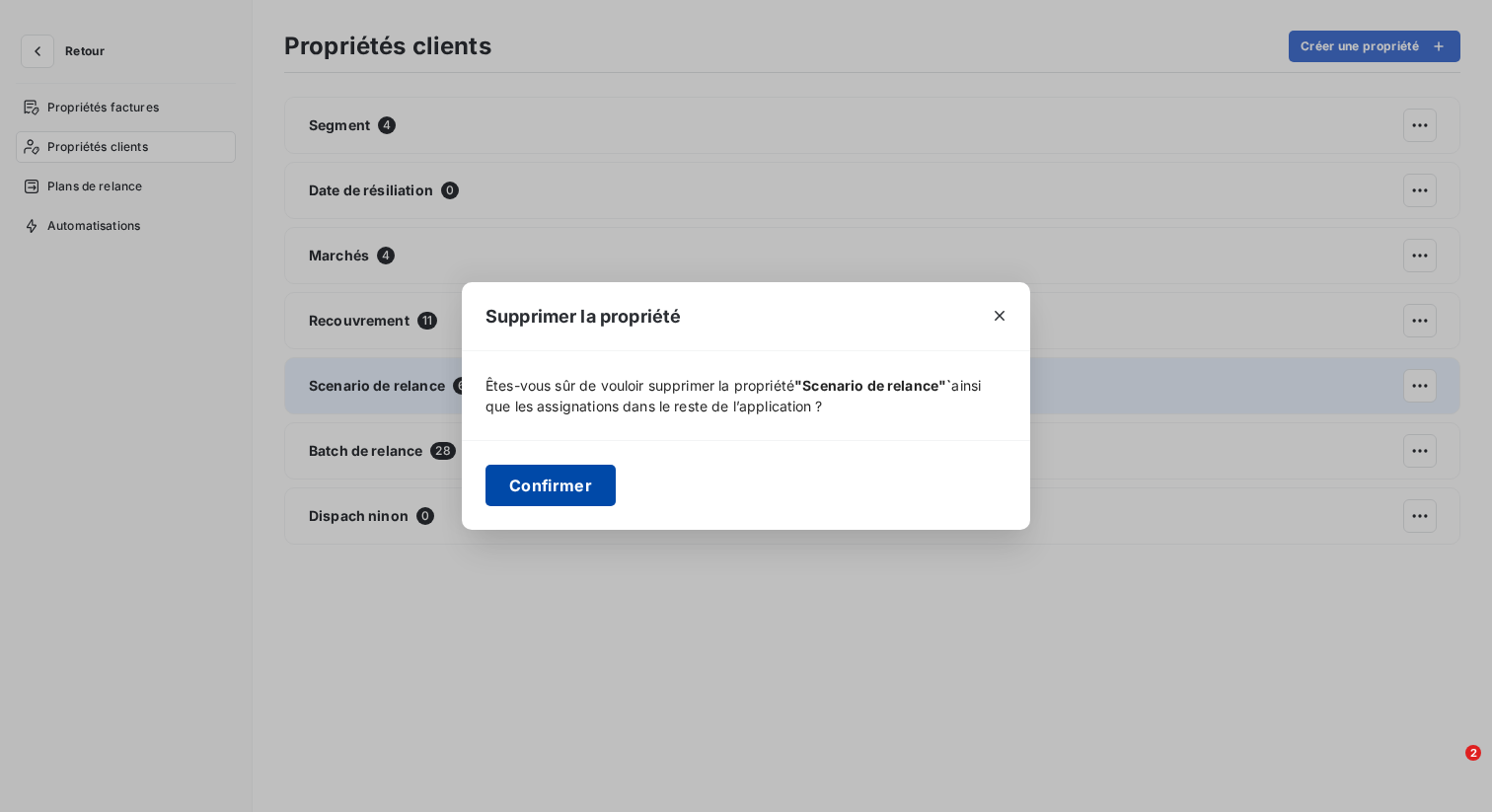
click at [557, 486] on button "Confirmer" at bounding box center [550, 485] width 130 height 41
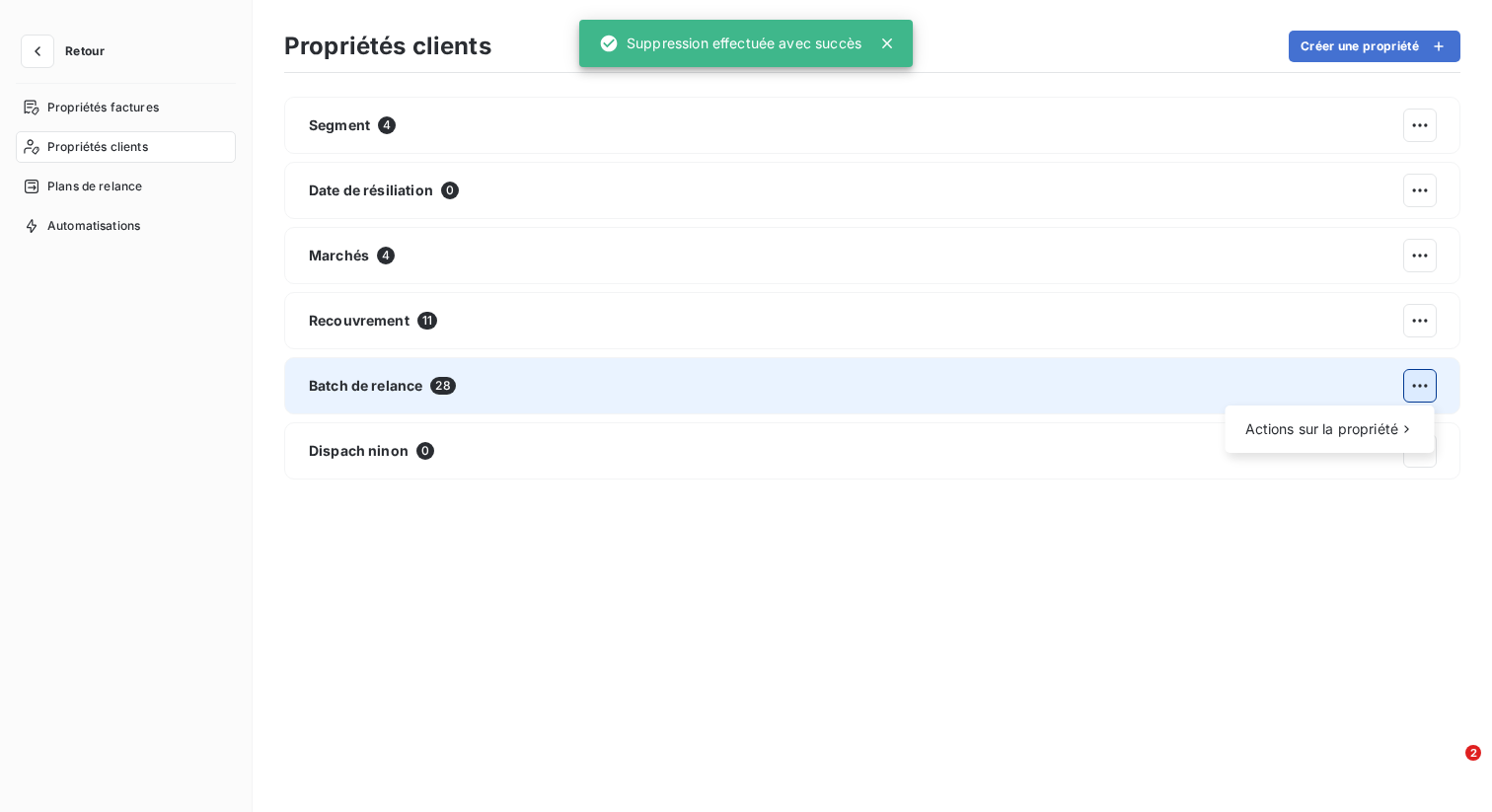
click at [1424, 381] on html "Retour Propriétés factures Propriétés clients Plans de relance Automatisations …" at bounding box center [746, 406] width 1492 height 812
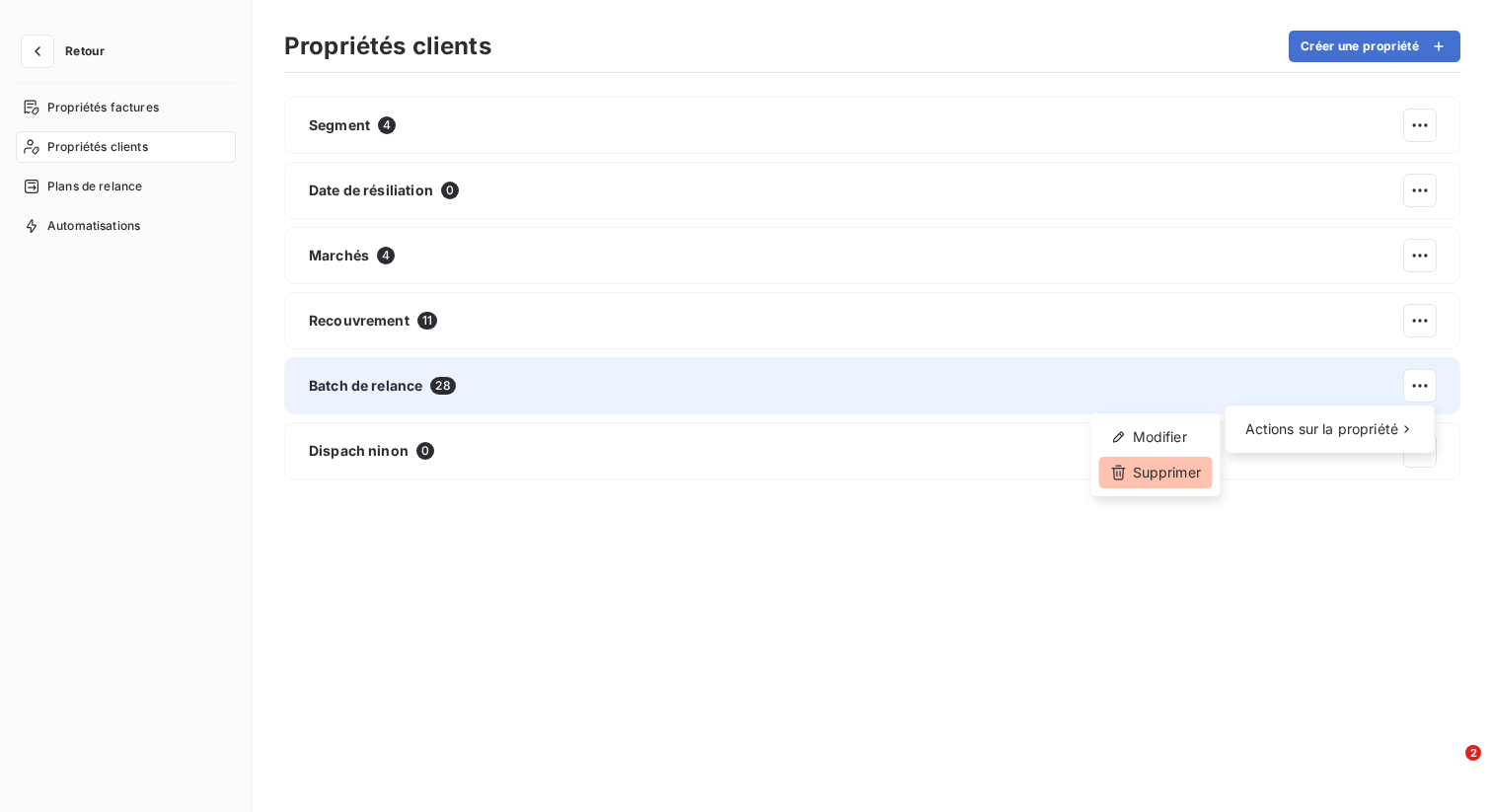
click at [1149, 468] on div "Supprimer" at bounding box center [1155, 473] width 113 height 32
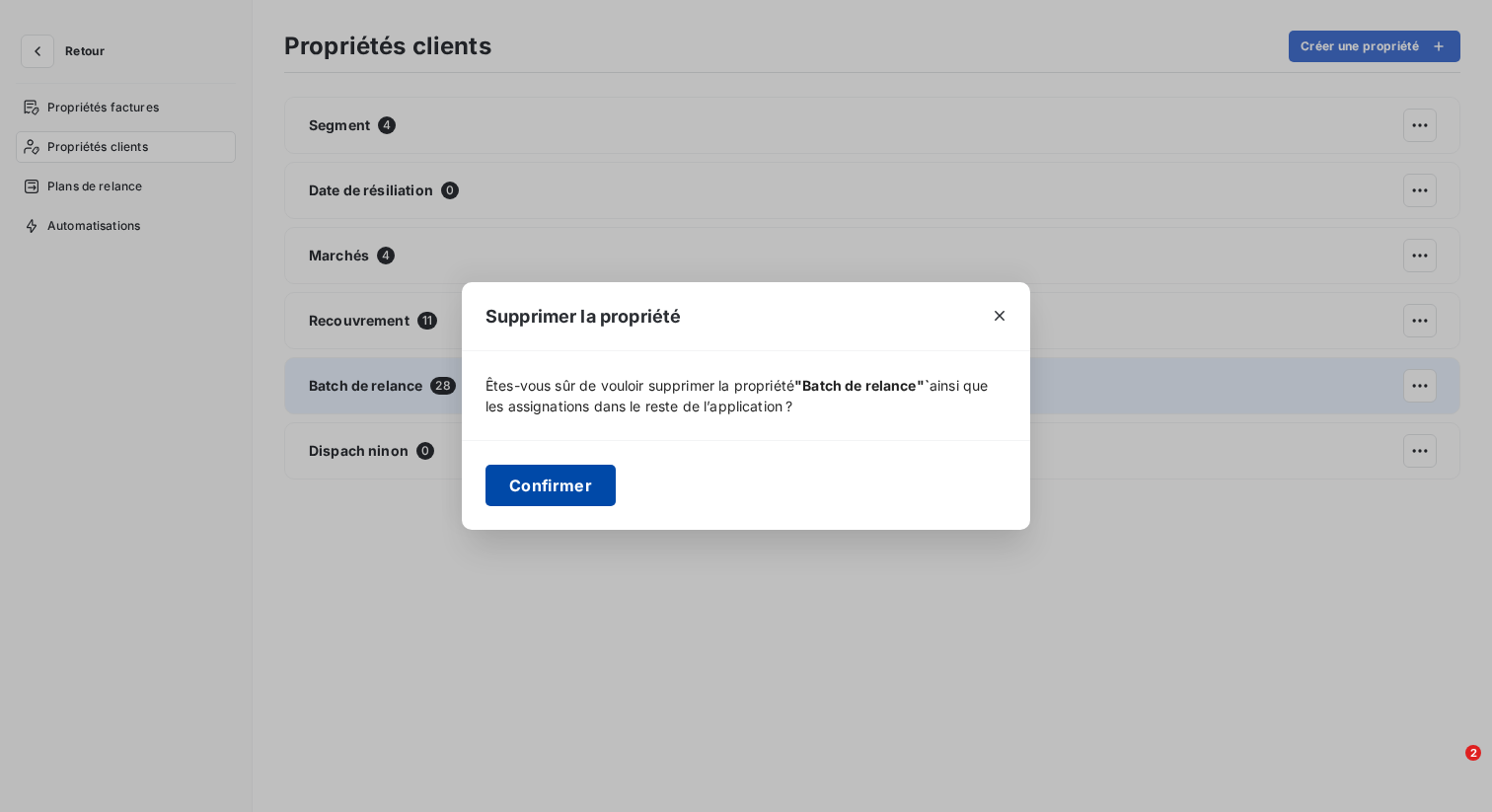
click at [565, 485] on button "Confirmer" at bounding box center [550, 485] width 130 height 41
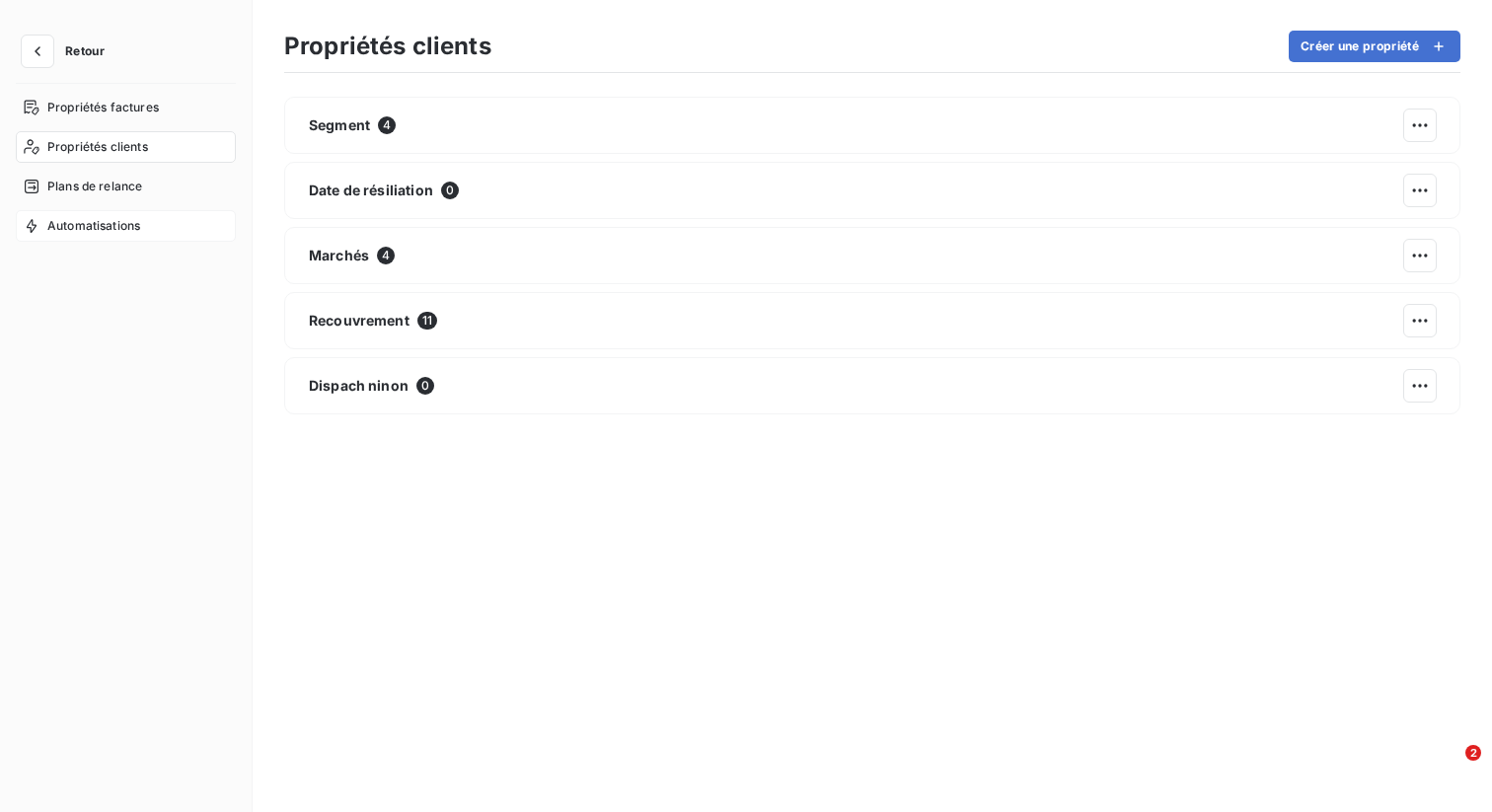
click at [121, 223] on span "Automatisations" at bounding box center [93, 226] width 93 height 18
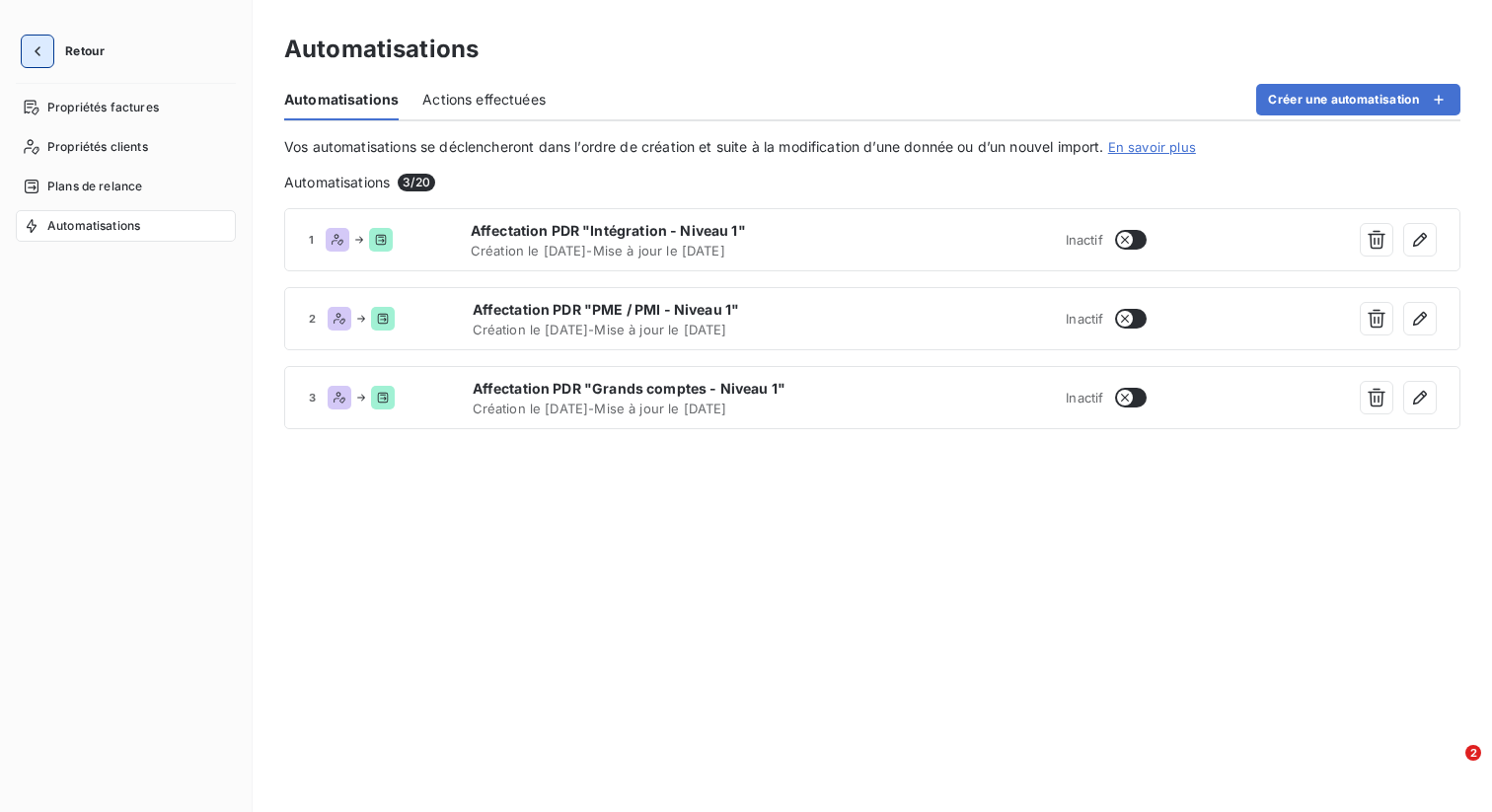
click at [34, 52] on icon "button" at bounding box center [38, 51] width 20 height 20
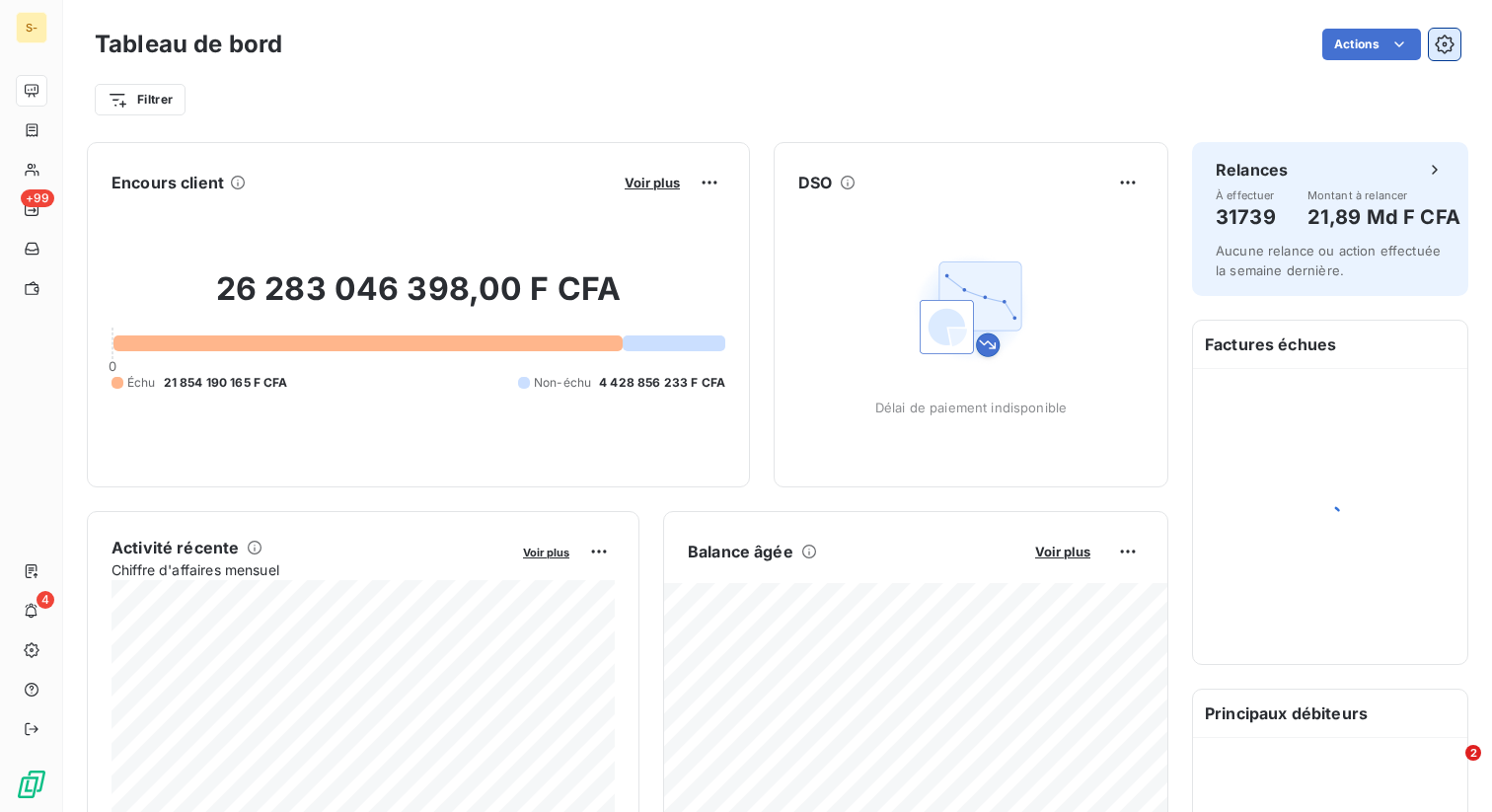
click at [1451, 38] on icon "button" at bounding box center [1444, 45] width 20 height 20
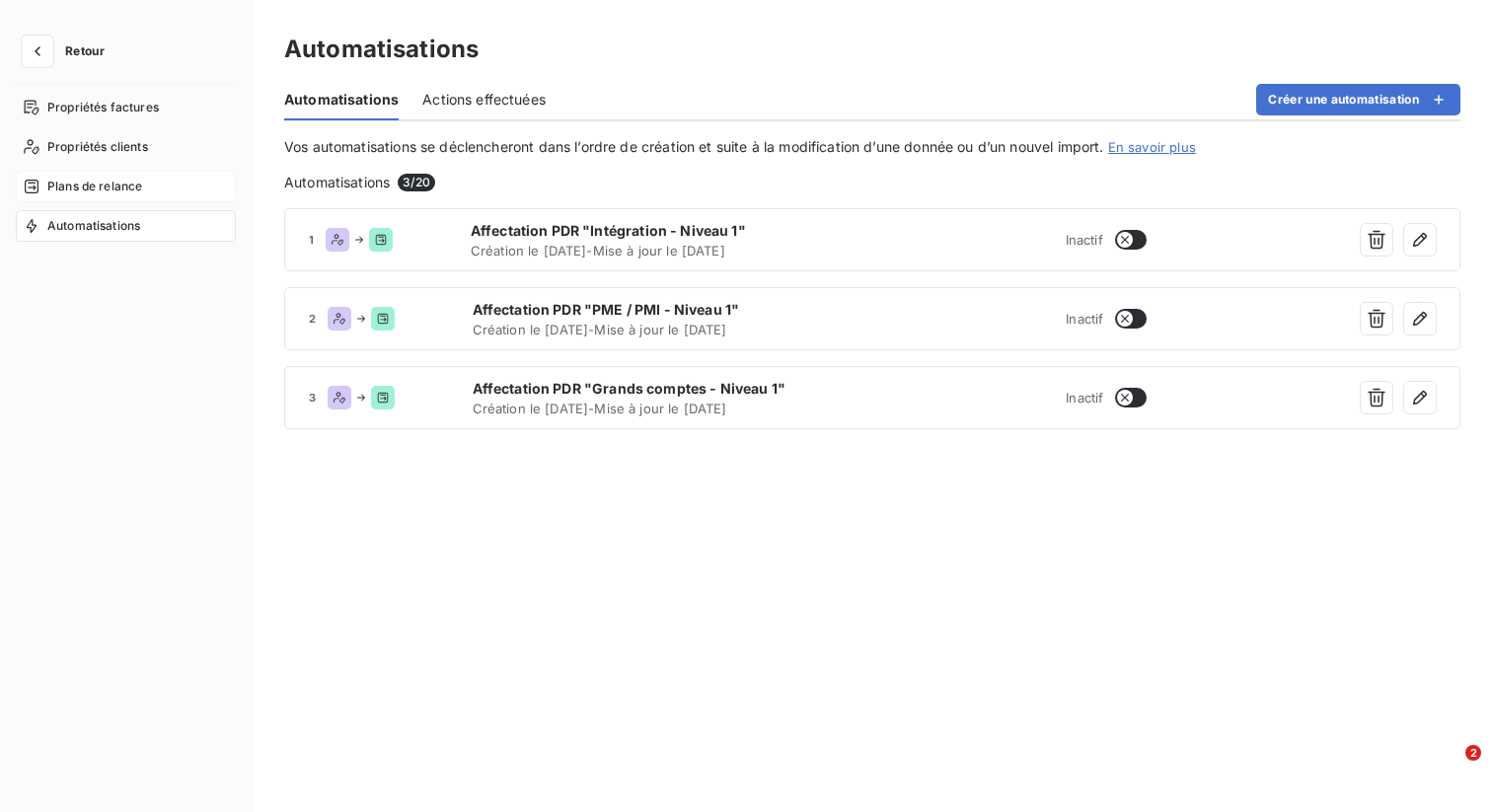
click at [97, 191] on span "Plans de relance" at bounding box center [94, 187] width 95 height 18
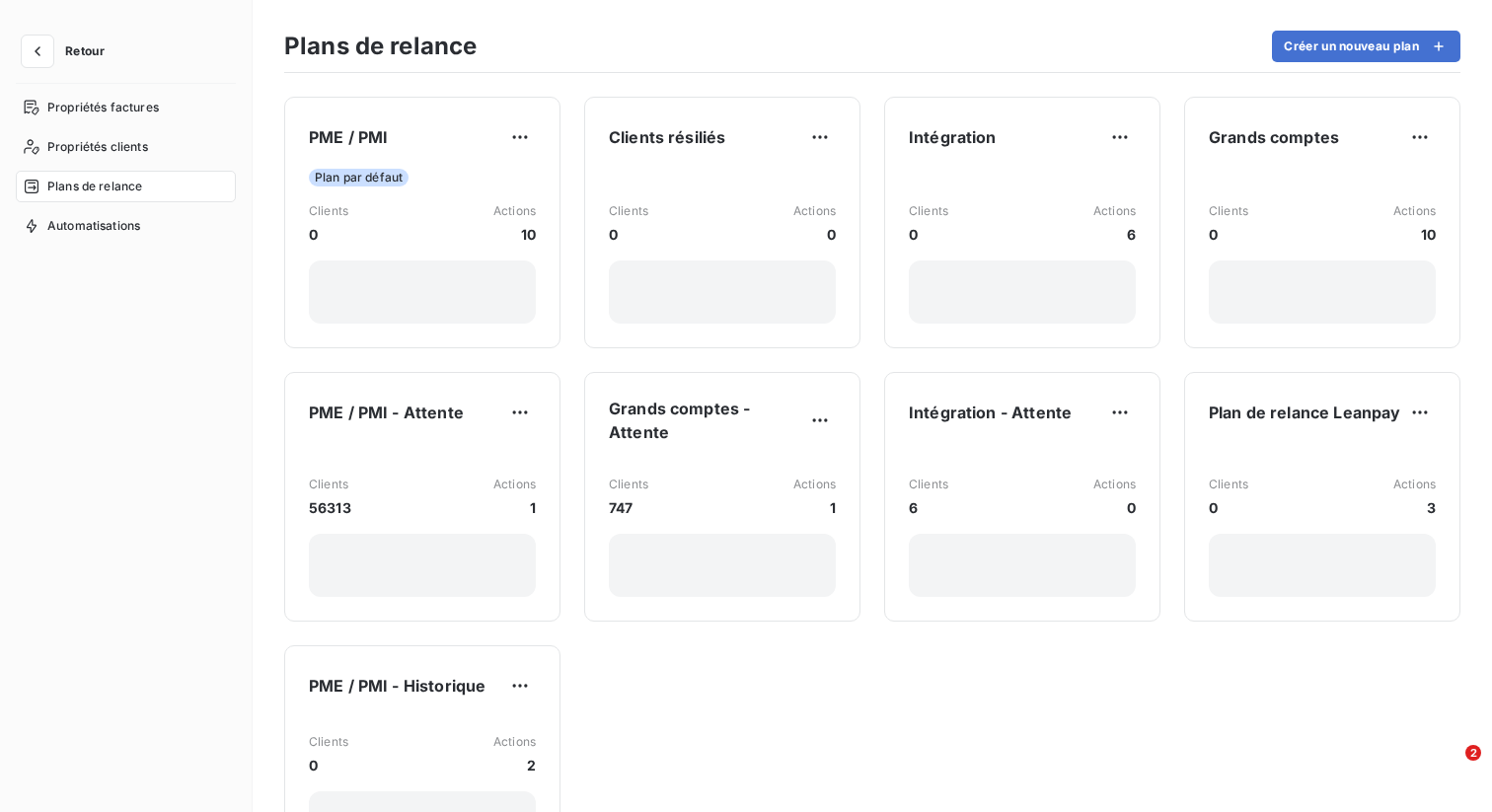
scroll to position [99, 0]
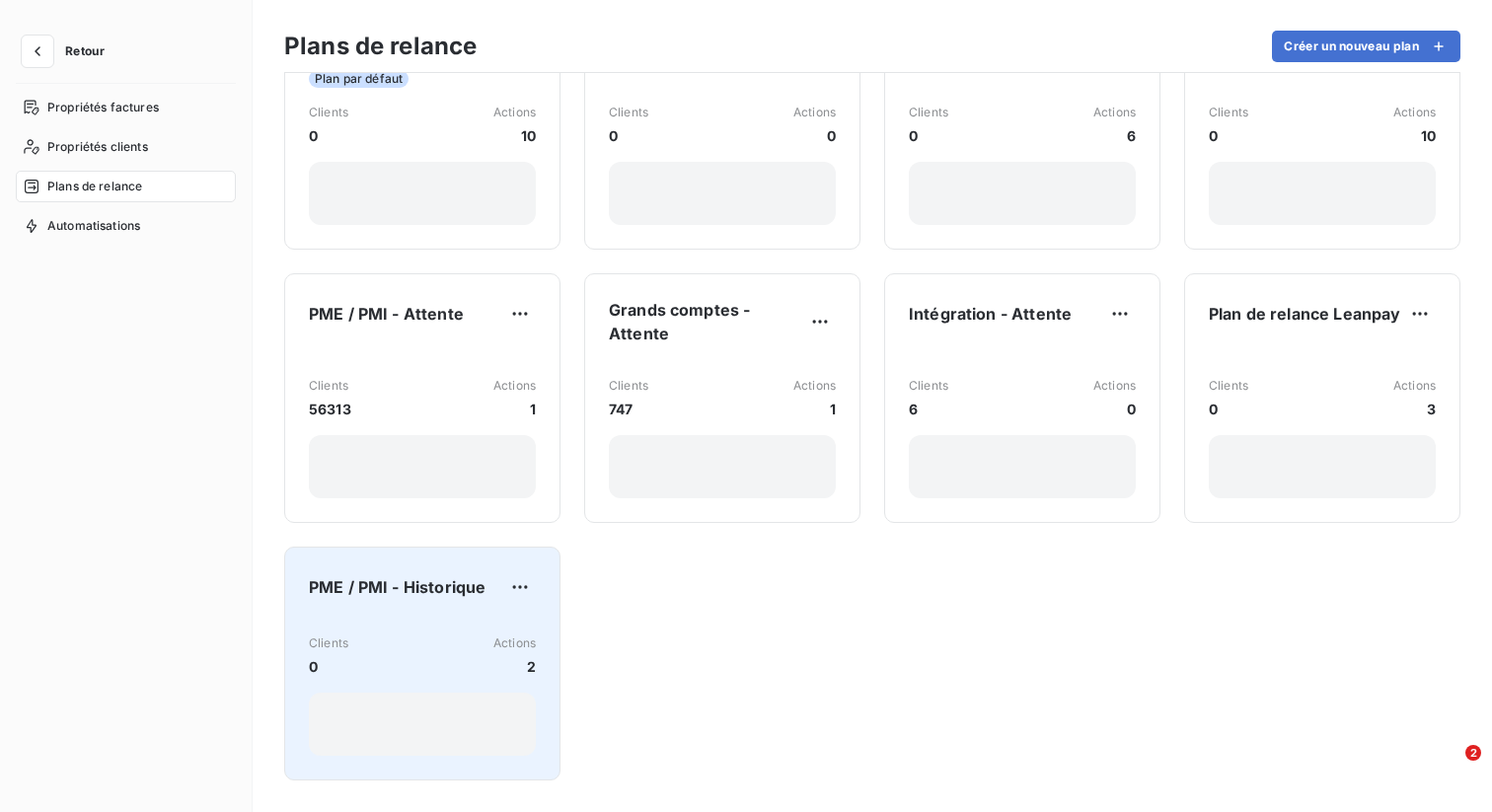
click at [418, 639] on div "Clients 0 Actions 2" at bounding box center [422, 655] width 227 height 42
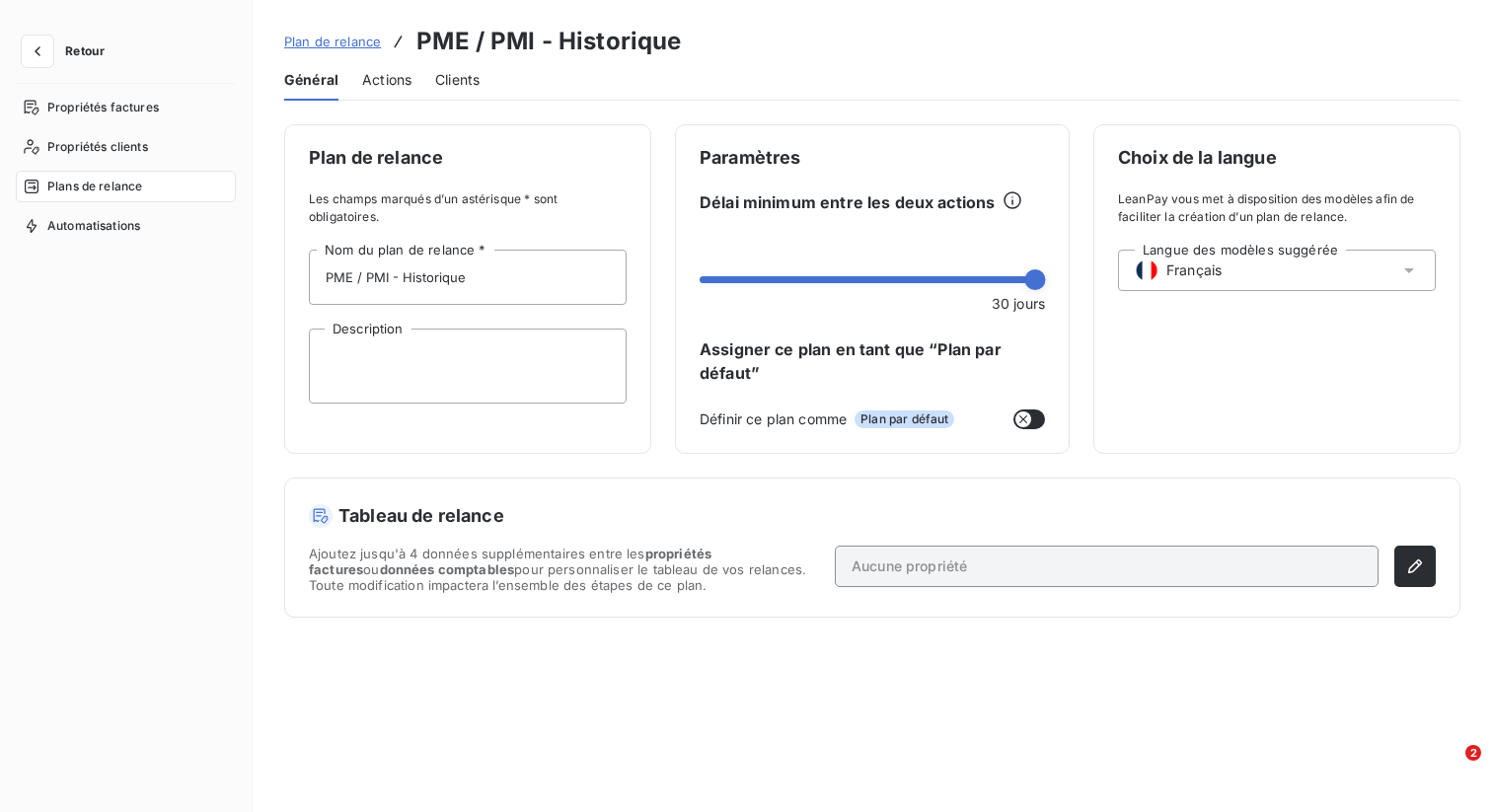
click at [401, 91] on div "Actions" at bounding box center [386, 79] width 49 height 41
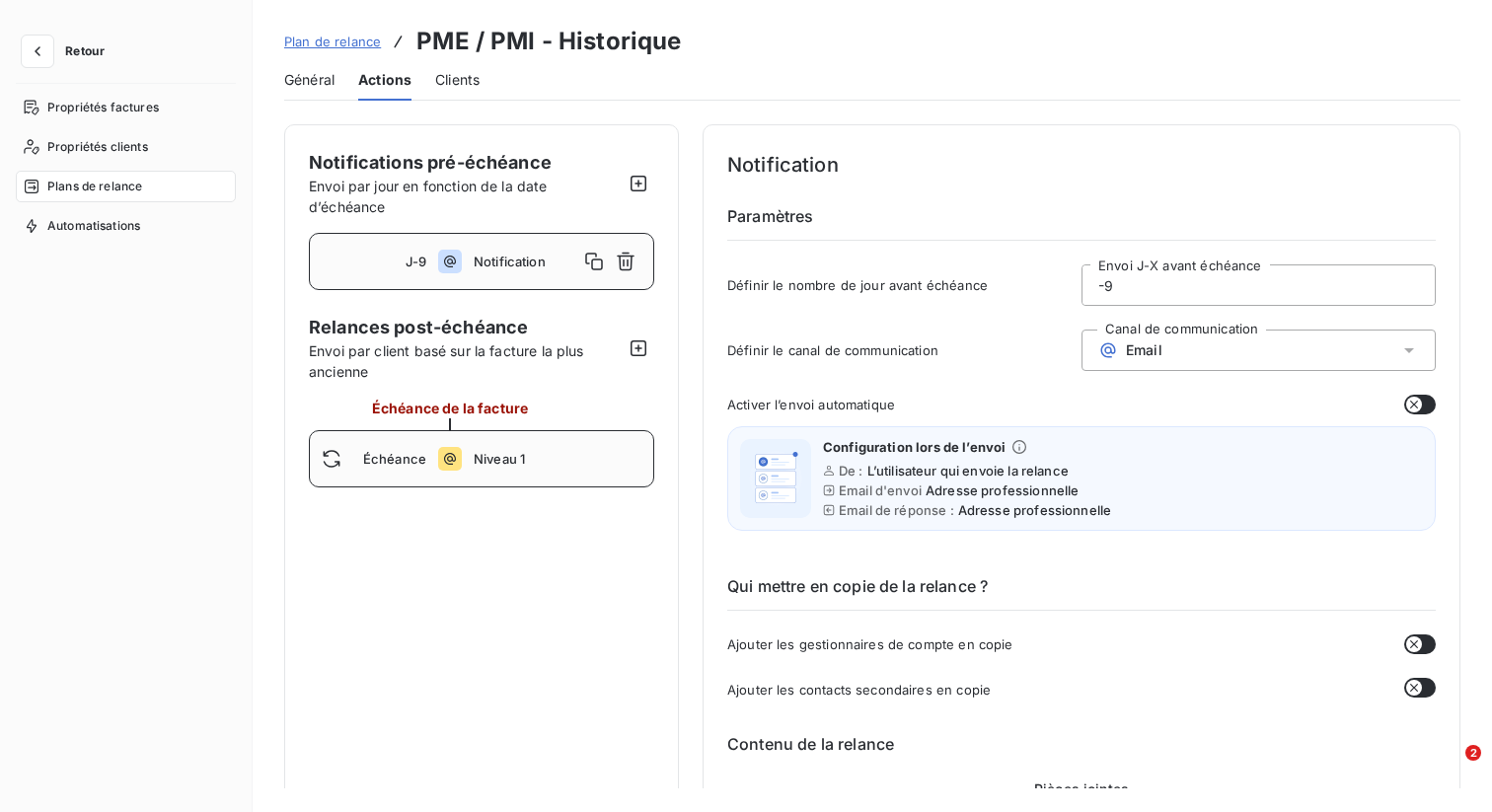
click at [525, 457] on span "Niveau 1" at bounding box center [558, 459] width 168 height 16
click at [1142, 292] on input "0" at bounding box center [1258, 284] width 352 height 39
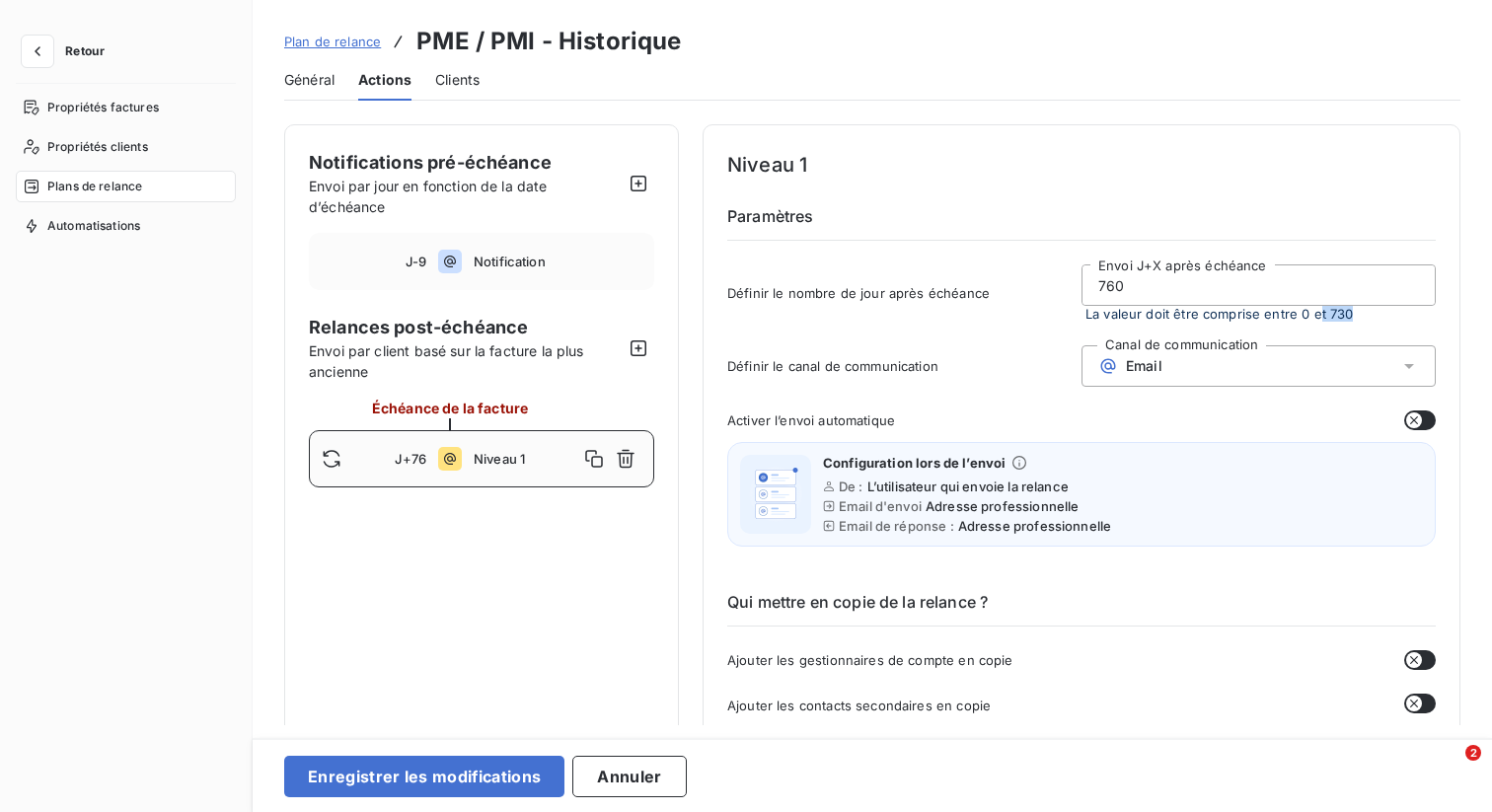
drag, startPoint x: 1343, startPoint y: 313, endPoint x: 1310, endPoint y: 316, distance: 32.7
click at [1310, 316] on span "La valeur doit être comprise entre 0 et 730" at bounding box center [1258, 314] width 354 height 16
click at [1312, 318] on span "La valeur doit être comprise entre 0 et 730" at bounding box center [1258, 314] width 354 height 16
drag, startPoint x: 1118, startPoint y: 290, endPoint x: 1062, endPoint y: 288, distance: 55.3
click at [1062, 288] on div "Définir le nombre de jour après échéance 760 Envoi J+X après échéance La valeur…" at bounding box center [1081, 298] width 708 height 69
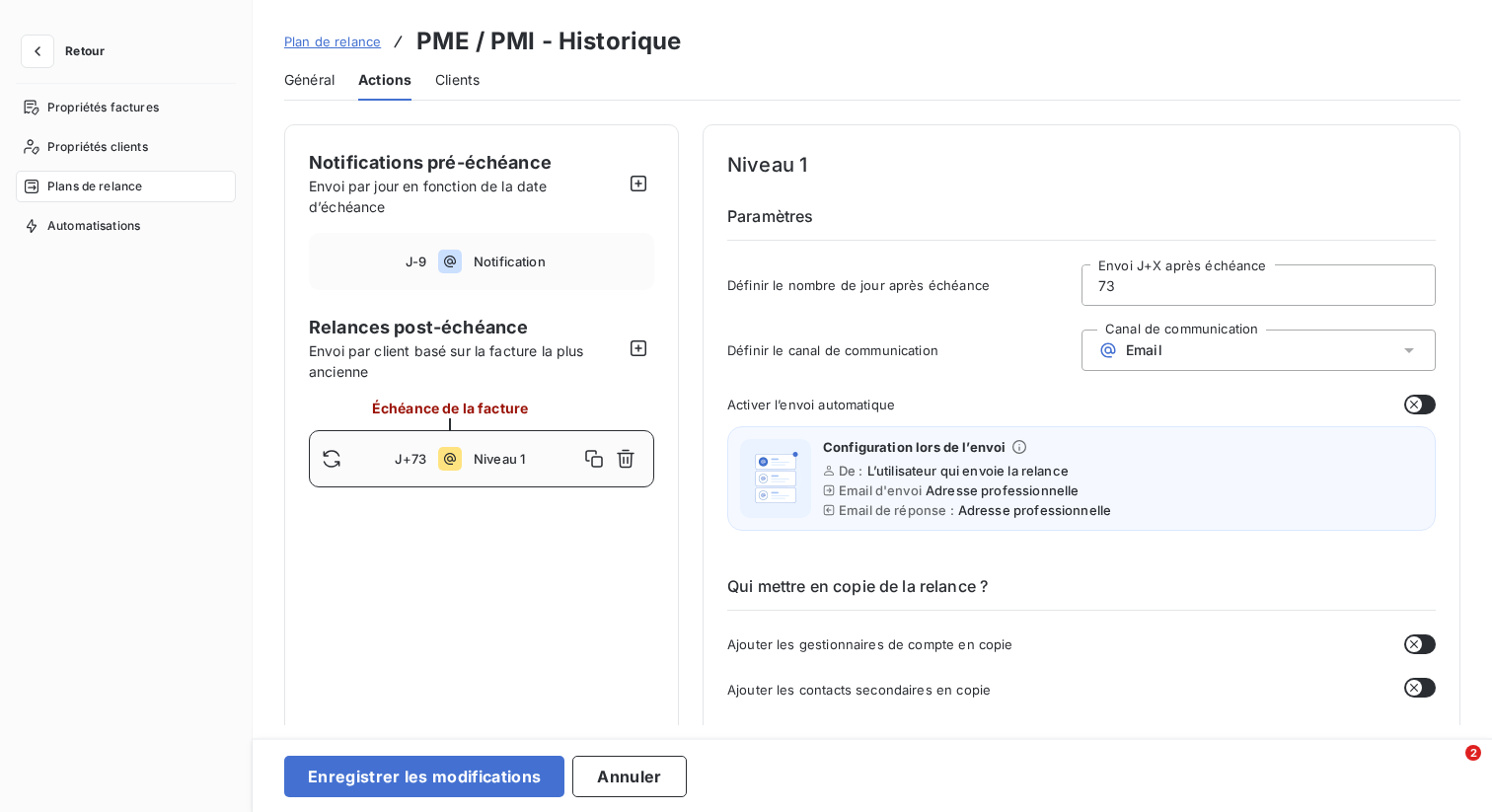
type input "7"
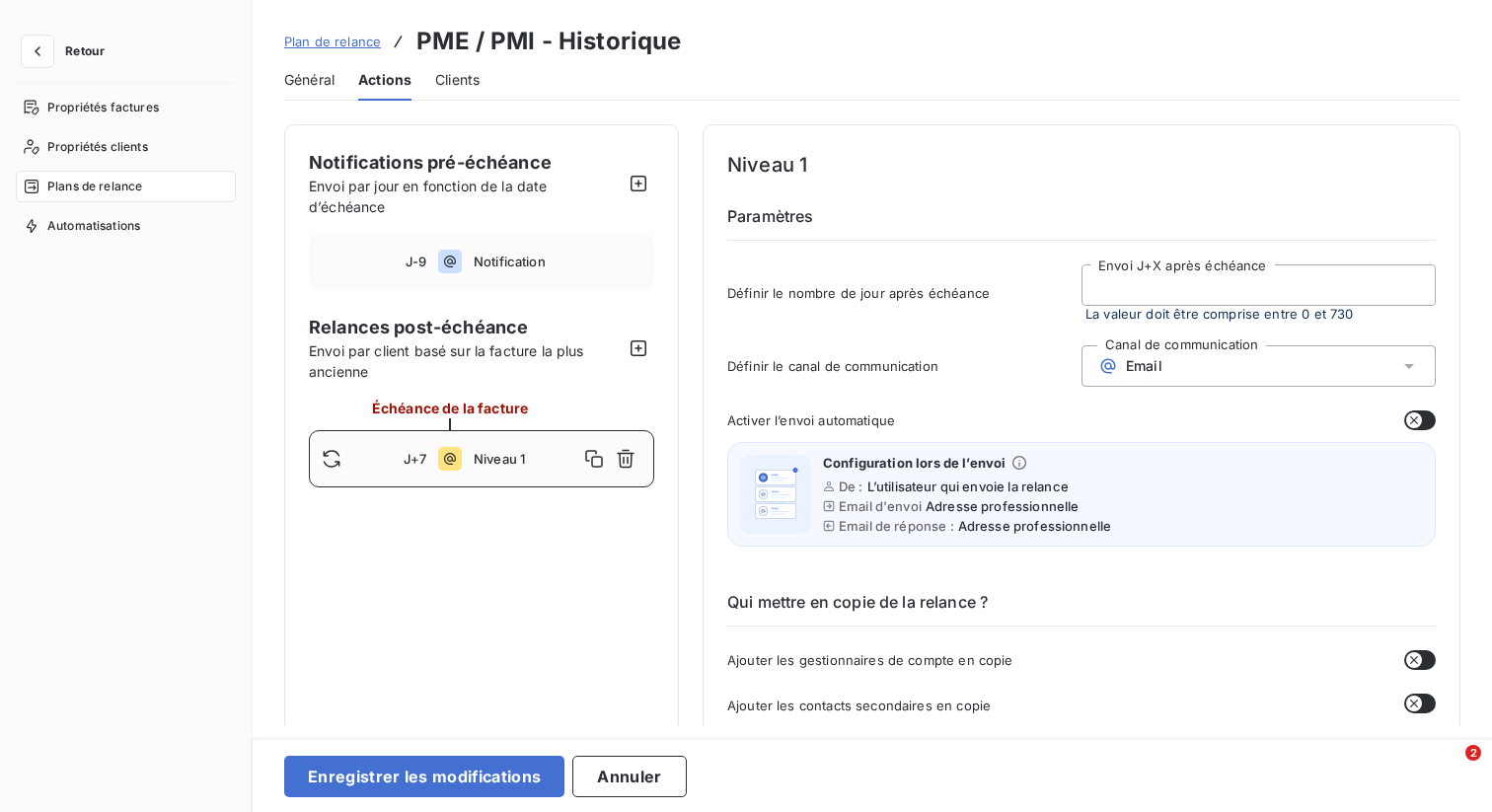
click at [1189, 199] on div "Niveau 1 Paramètres Définir le nombre de jour après échéance Envoi J+X après éc…" at bounding box center [1081, 241] width 708 height 184
